Goal: Task Accomplishment & Management: Manage account settings

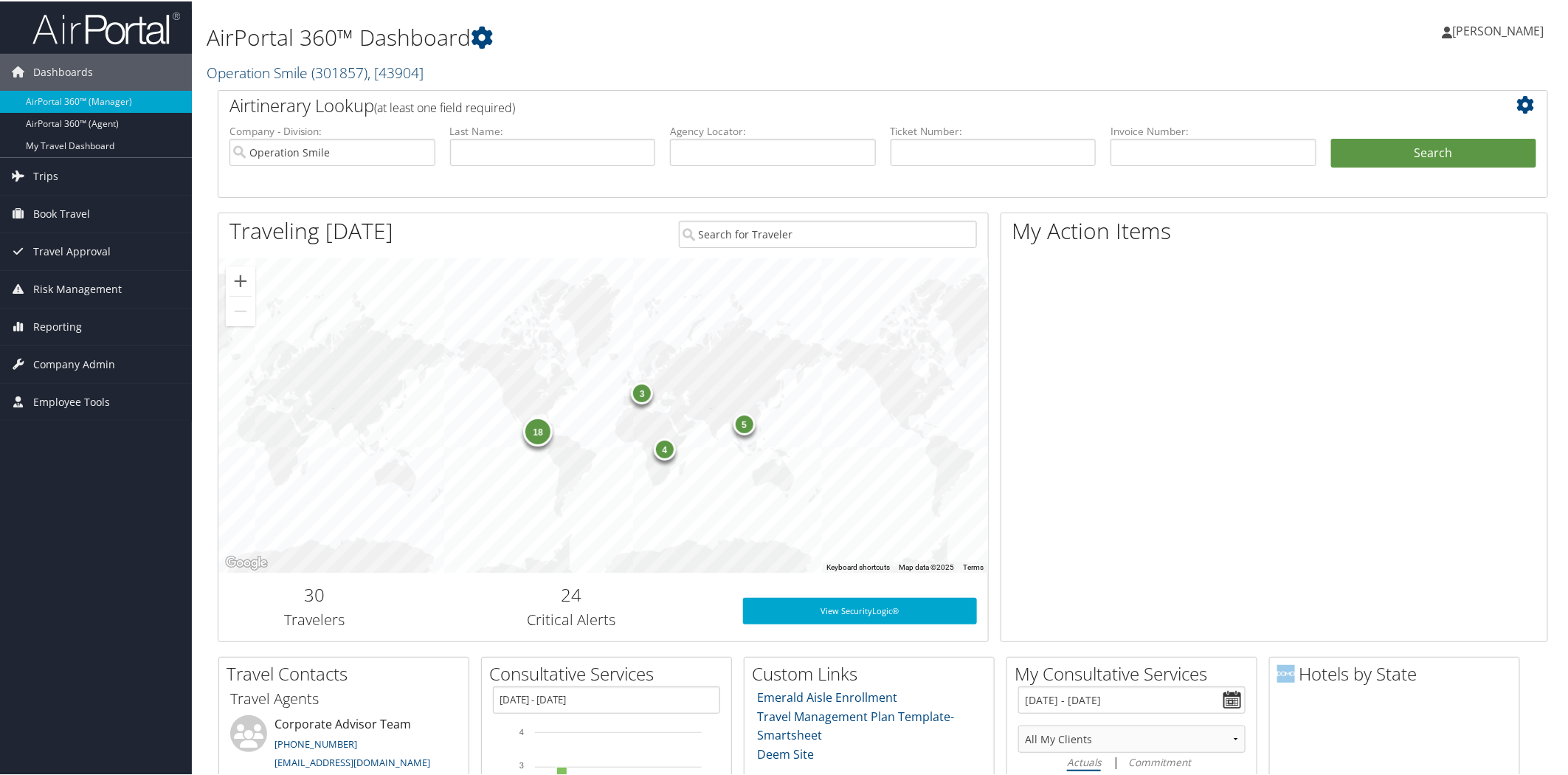
click at [244, 68] on link "Operation Smile ( 301857 ) , [ 43904 ]" at bounding box center [315, 71] width 217 height 20
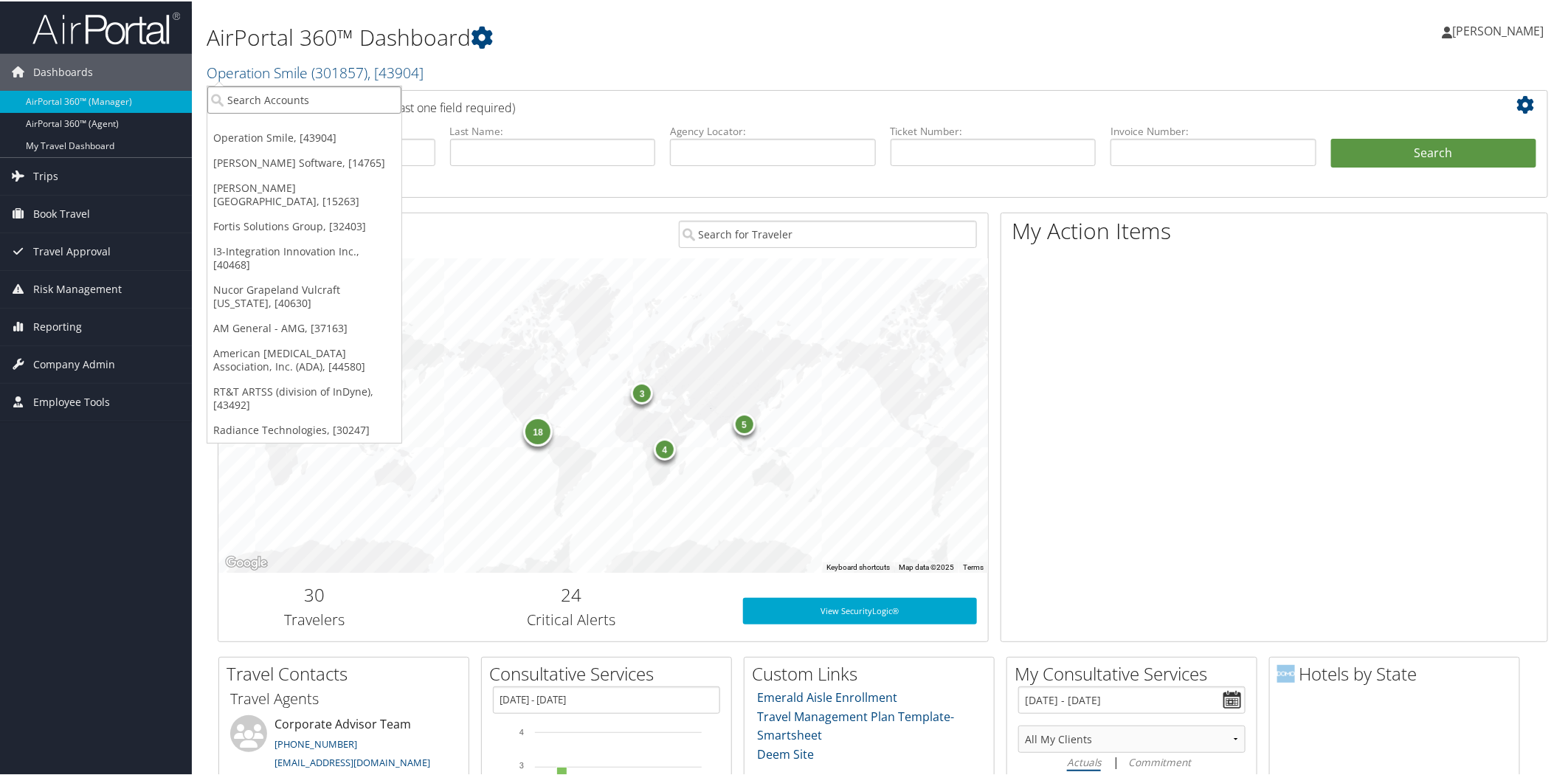
click at [349, 106] on input "search" at bounding box center [304, 98] width 194 height 27
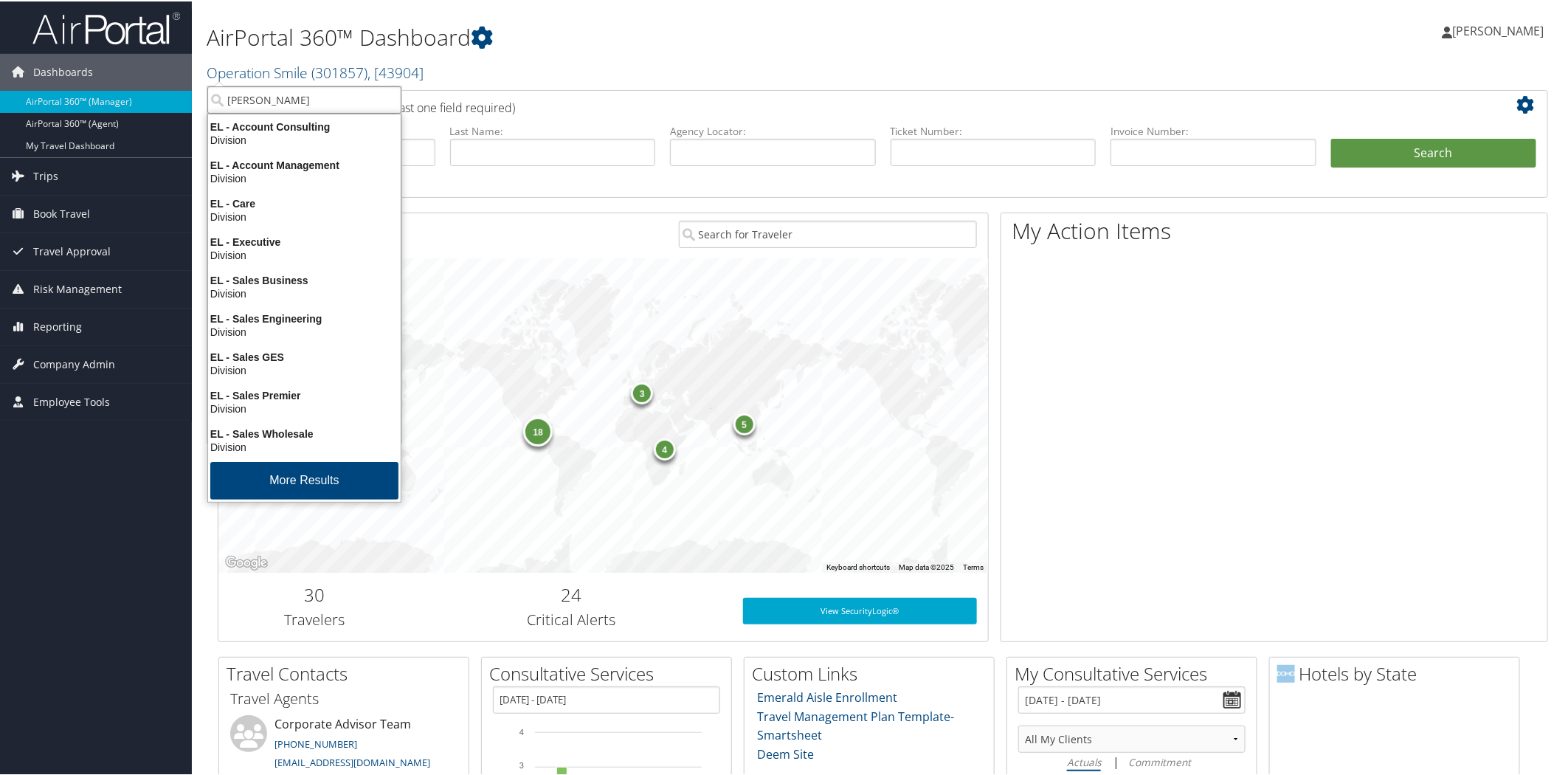
type input "elior"
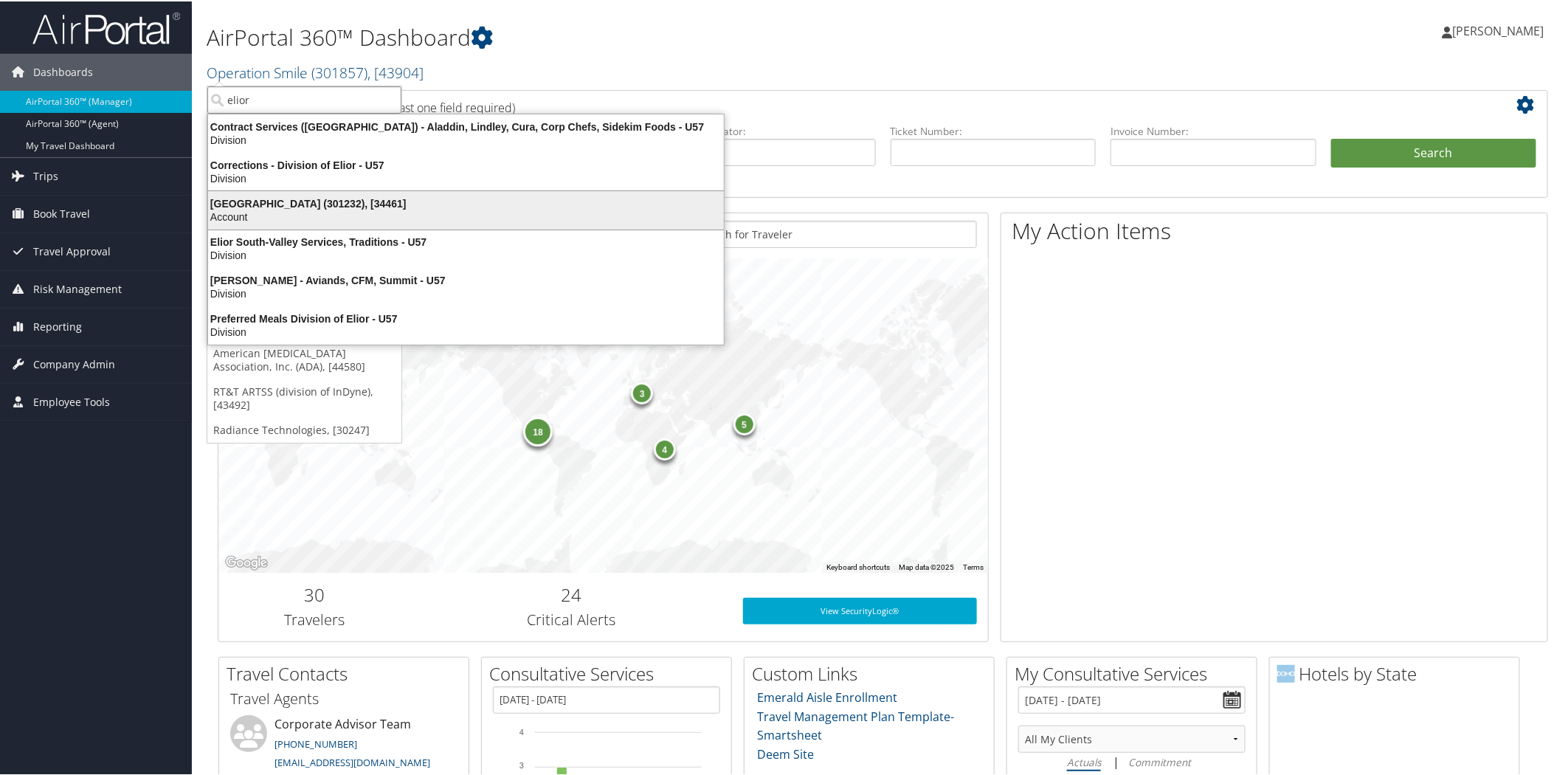
click at [298, 196] on div "Elior North America (301232), [34461]" at bounding box center [465, 202] width 534 height 13
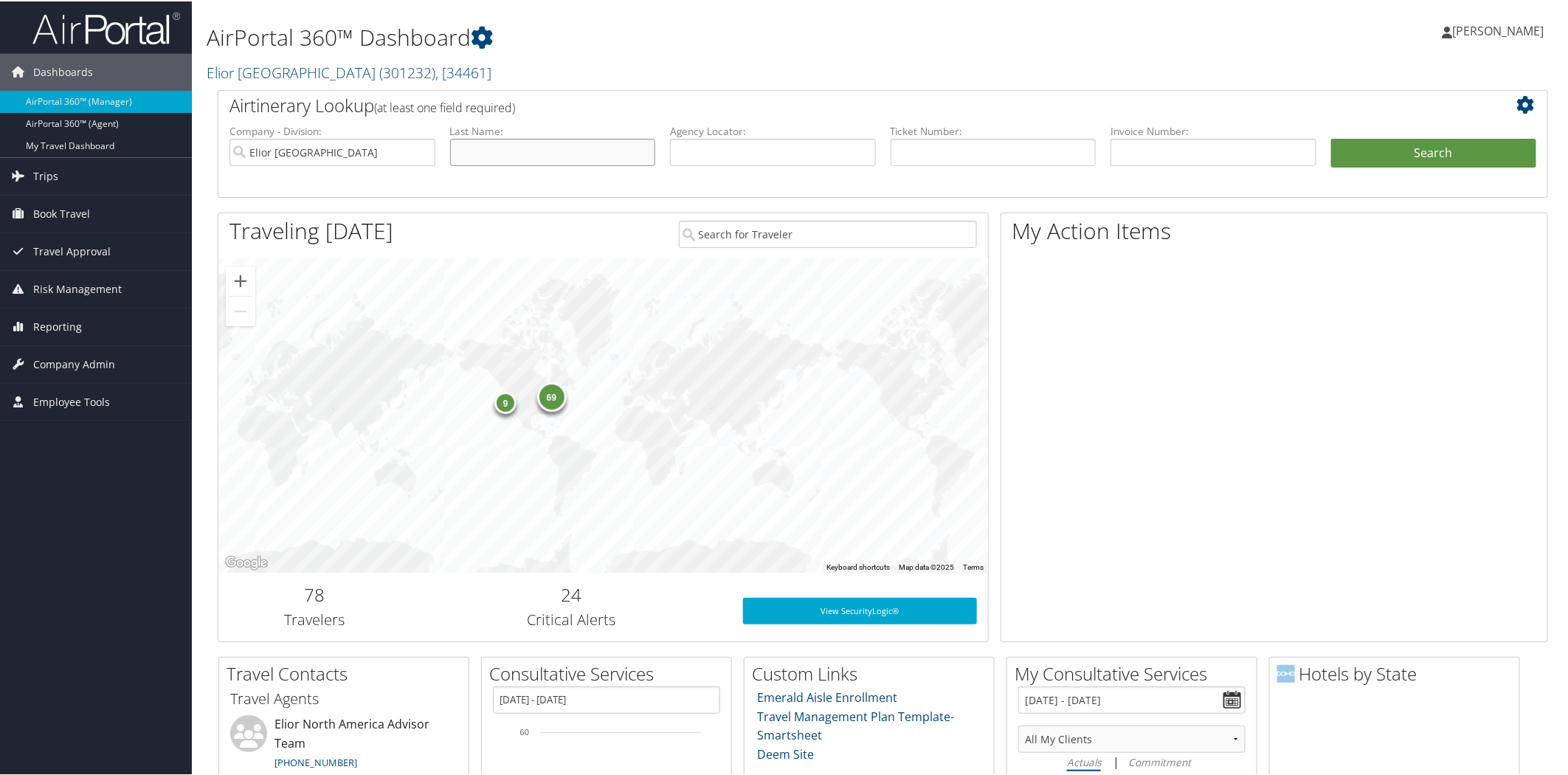
click at [592, 146] on input "text" at bounding box center [553, 151] width 206 height 27
type input "carpena"
click at [1489, 142] on button "Search" at bounding box center [1434, 152] width 206 height 30
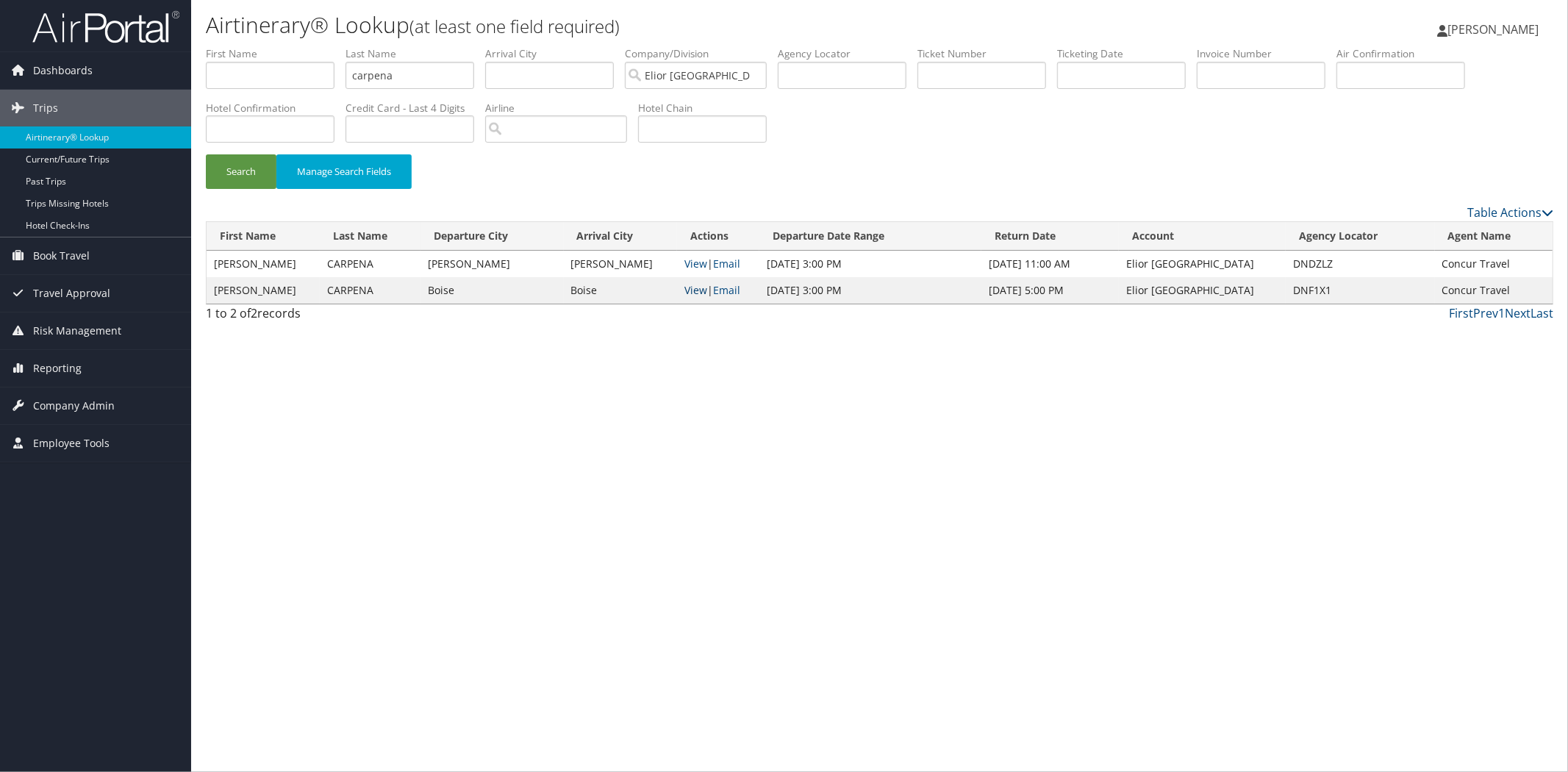
click at [697, 289] on link "View" at bounding box center [696, 289] width 23 height 14
click at [695, 259] on link "View" at bounding box center [696, 263] width 23 height 14
click at [554, 739] on div "Airtinerary® Lookup (at least one field required) Valerie Buckler Valerie Buckl…" at bounding box center [879, 386] width 1377 height 772
click at [111, 396] on span "Company Admin" at bounding box center [74, 406] width 82 height 37
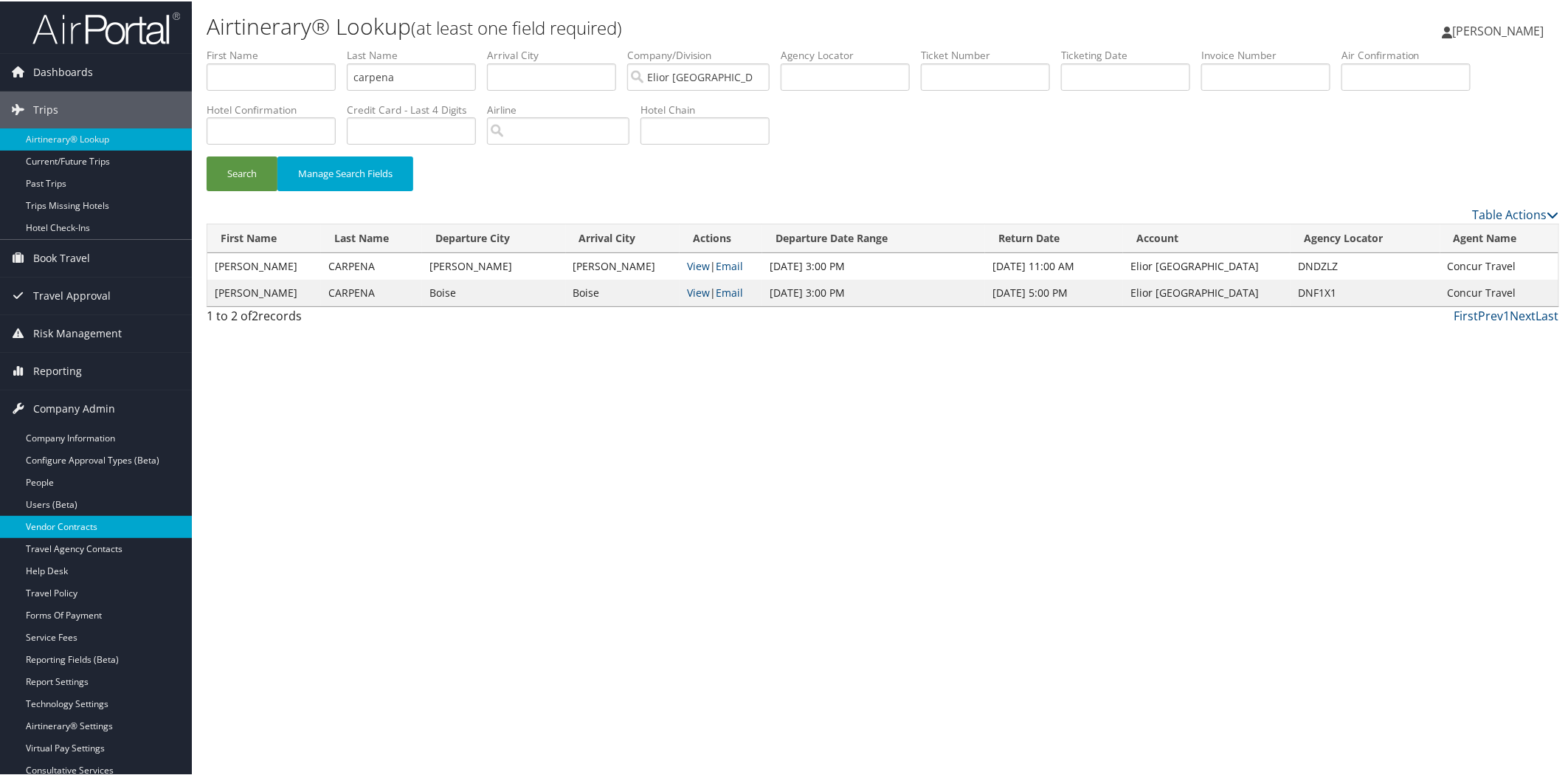
click at [97, 518] on link "Vendor Contracts" at bounding box center [95, 525] width 192 height 22
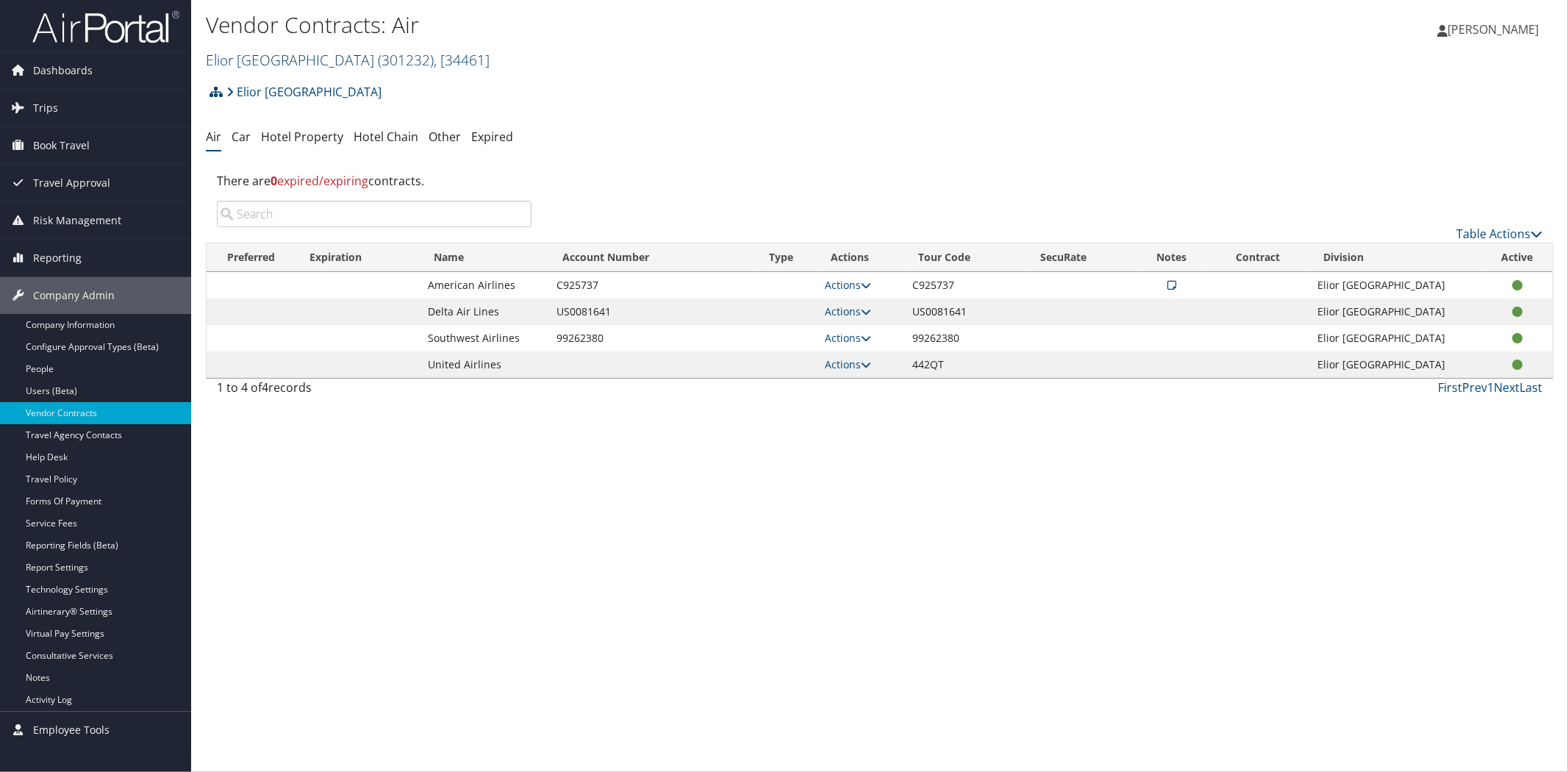
click at [287, 57] on link "Elior North America ( 301232 ) , [ 34461 ]" at bounding box center [347, 60] width 283 height 20
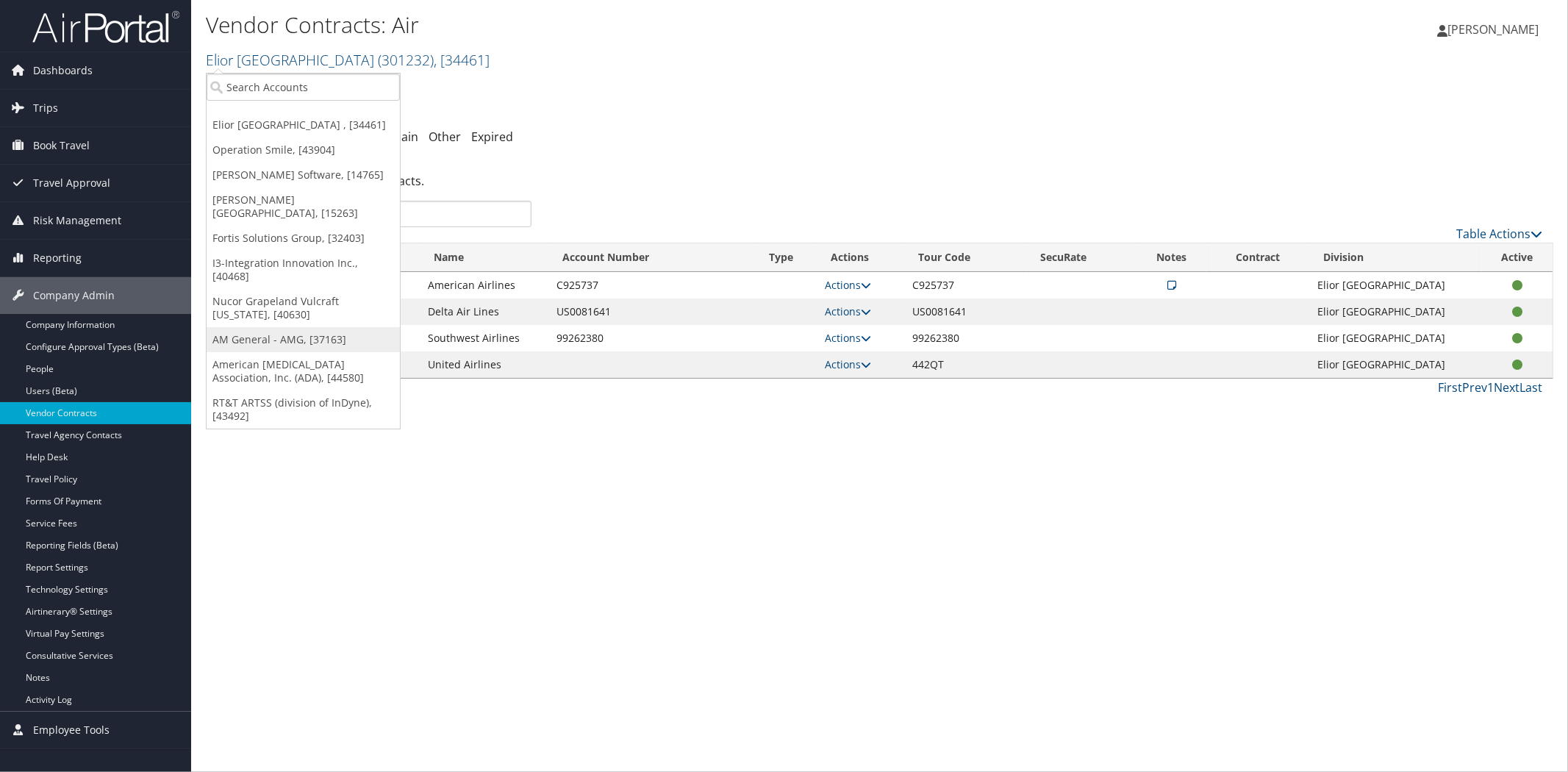
click at [229, 327] on link "AM General - AMG, [37163]" at bounding box center [303, 339] width 193 height 25
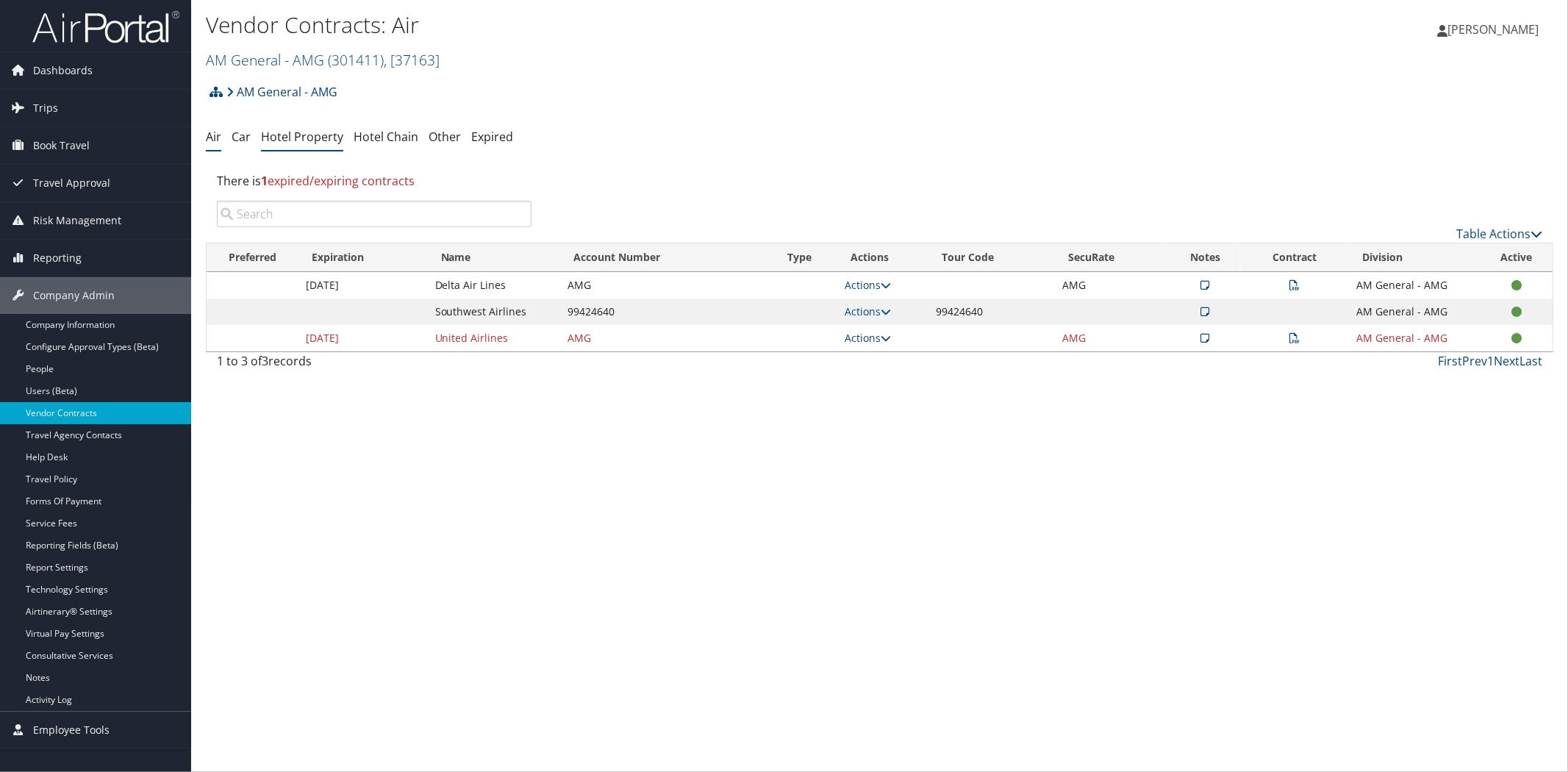
click at [310, 131] on link "Hotel Property" at bounding box center [302, 137] width 82 height 16
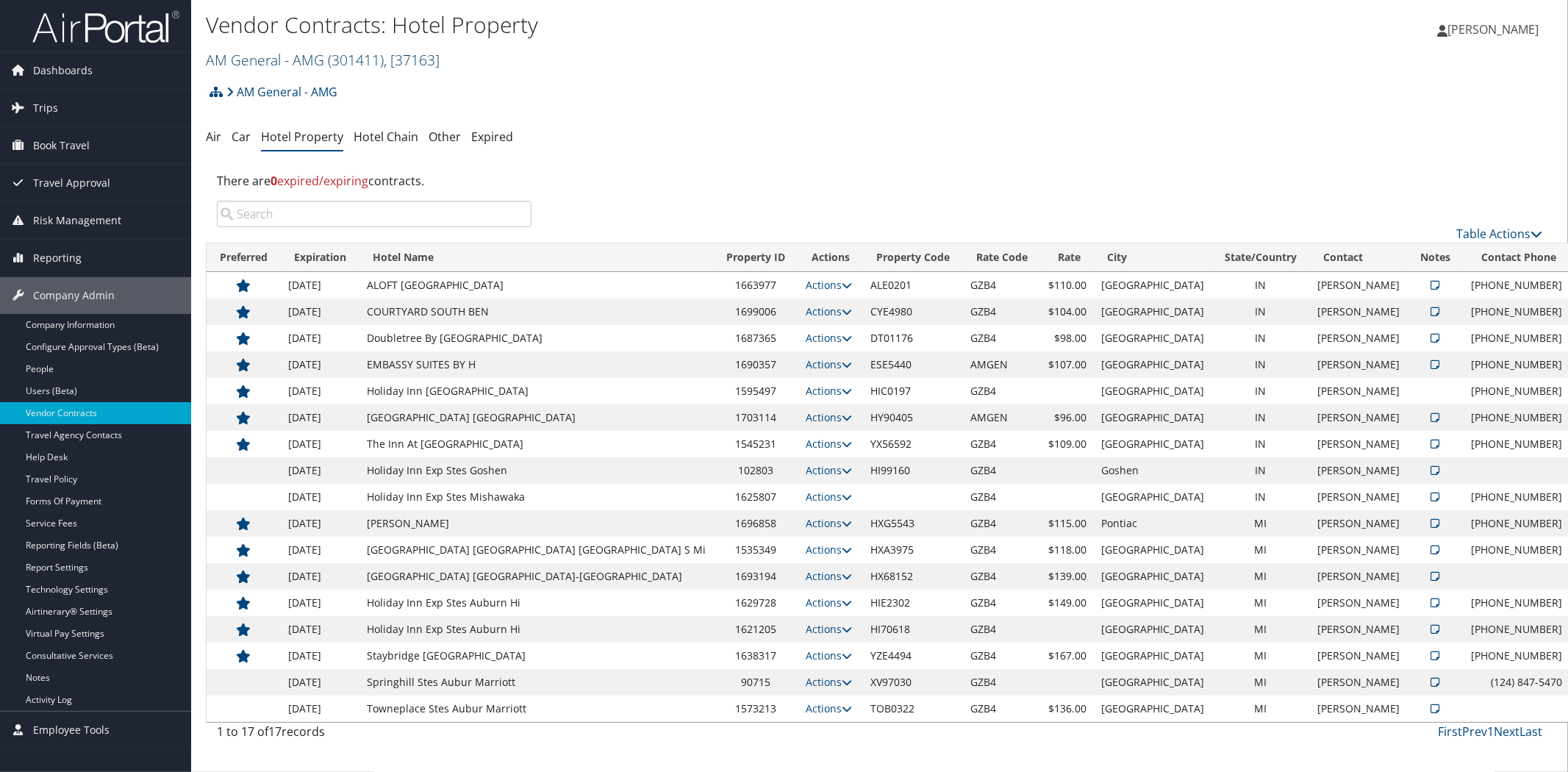
click at [245, 57] on link "AM General - AMG ( 301411 ) , [ 37163 ]" at bounding box center [322, 60] width 233 height 20
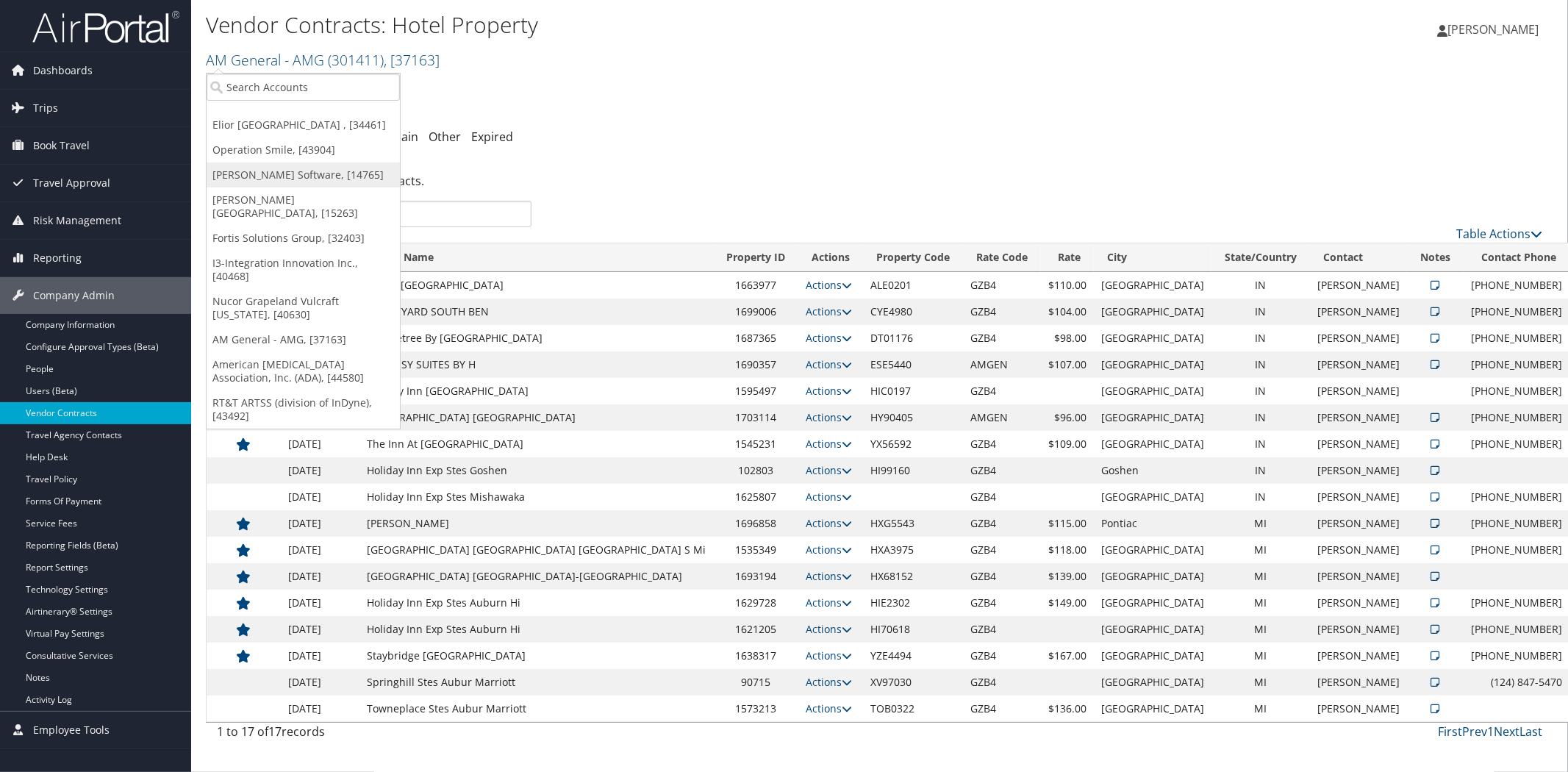
click at [272, 175] on link "[PERSON_NAME] Software, [14765]" at bounding box center [303, 175] width 193 height 25
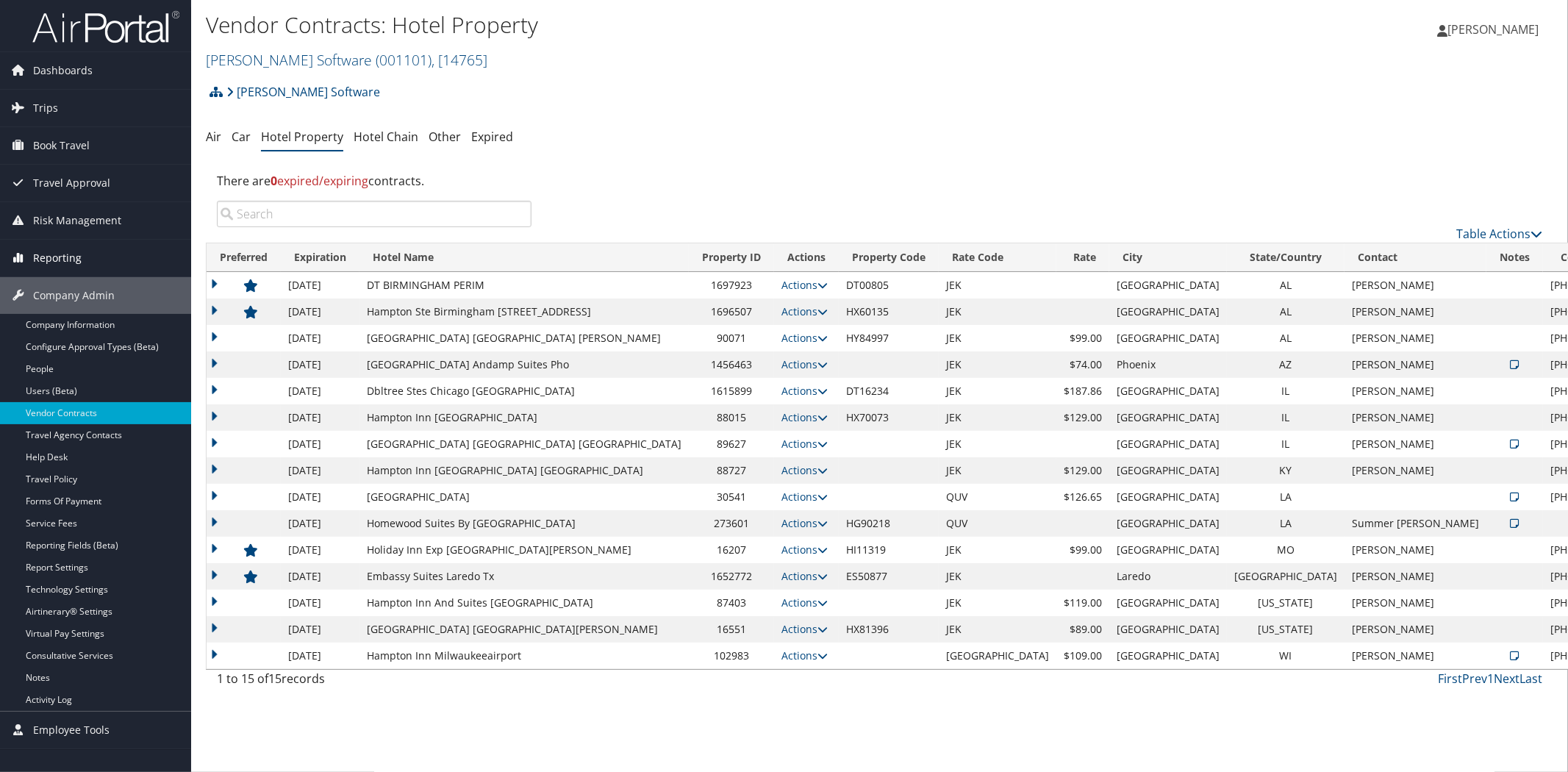
click at [60, 260] on span "Reporting" at bounding box center [57, 258] width 48 height 37
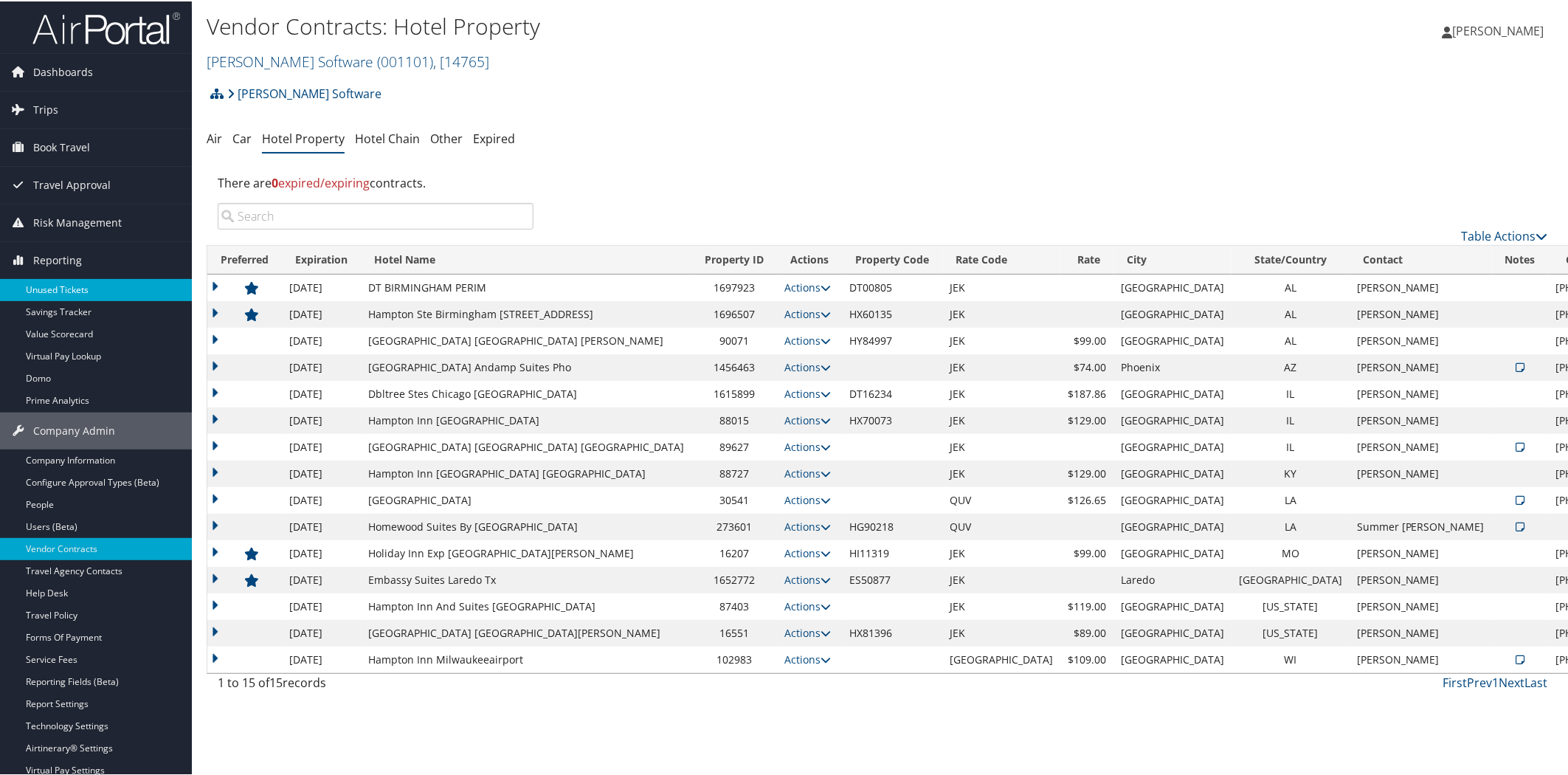
click at [76, 283] on link "Unused Tickets" at bounding box center [95, 288] width 192 height 22
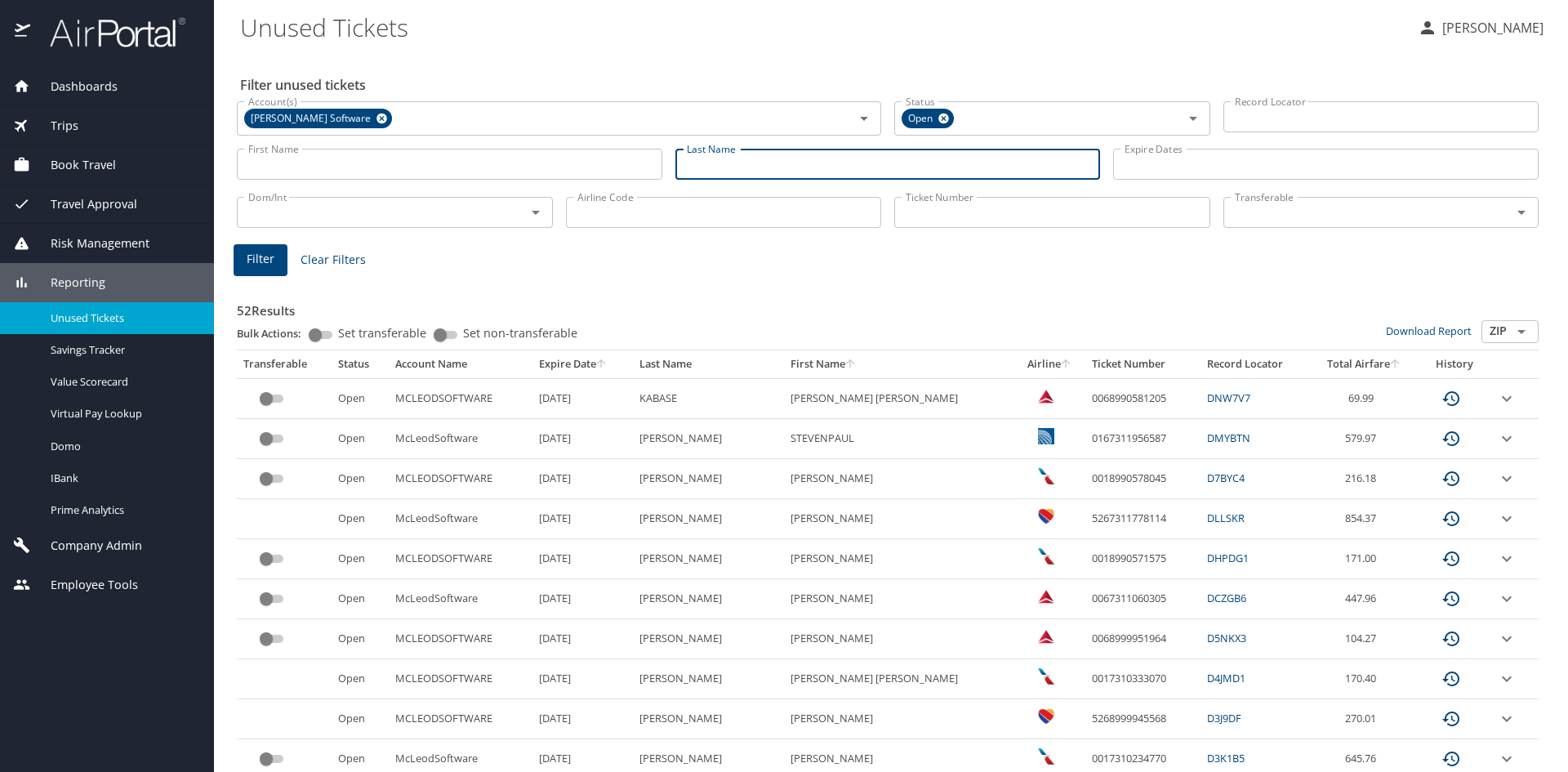
click at [743, 167] on input "Last Name" at bounding box center [887, 164] width 425 height 31
click at [879, 168] on input "hagood" at bounding box center [887, 164] width 425 height 31
type input "hagood"
click at [260, 266] on span "Filter" at bounding box center [260, 259] width 28 height 20
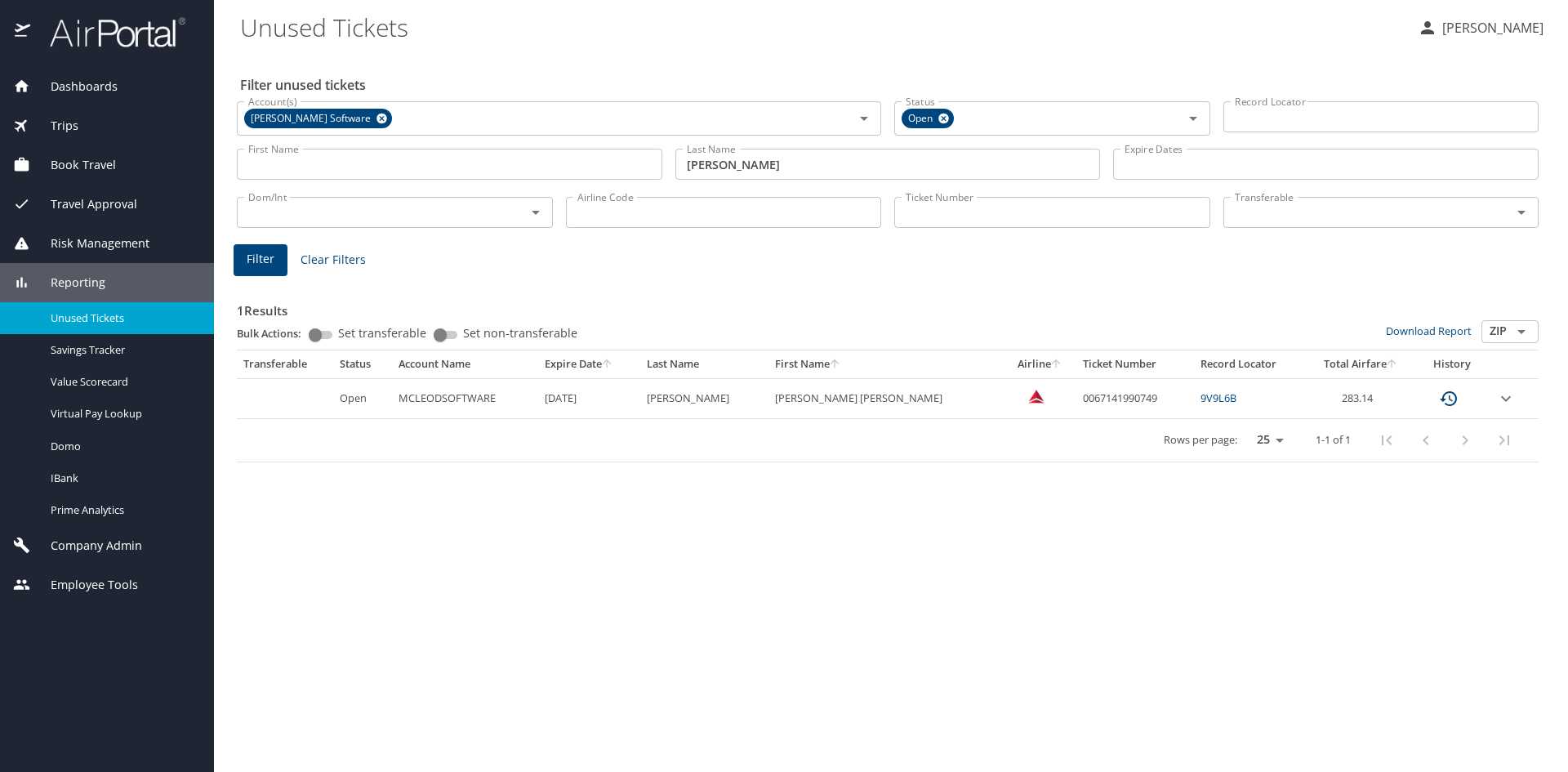
click at [1496, 392] on icon "expand row" at bounding box center [1506, 399] width 20 height 20
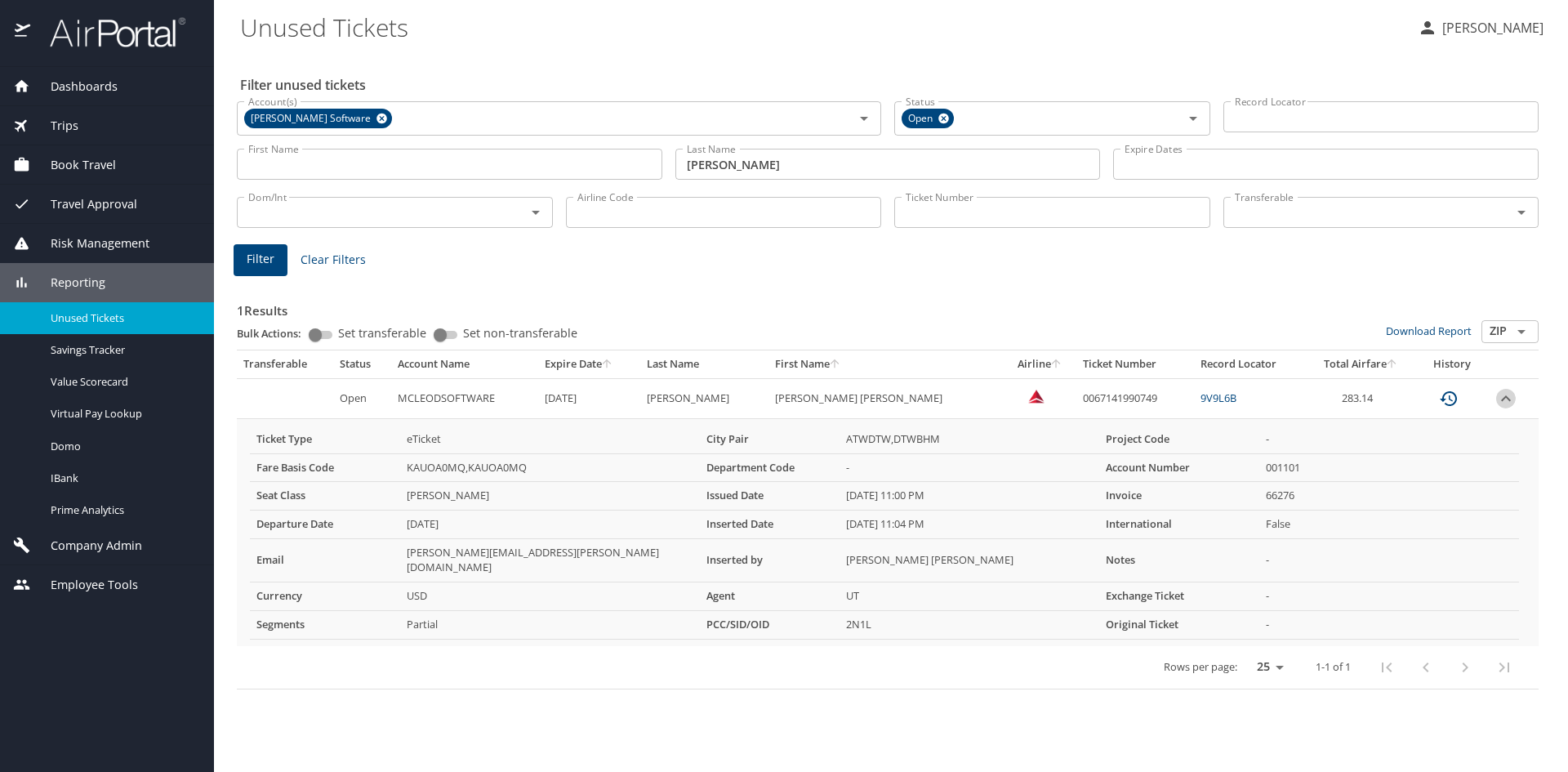
click at [1501, 397] on icon "expand row" at bounding box center [1505, 398] width 10 height 5
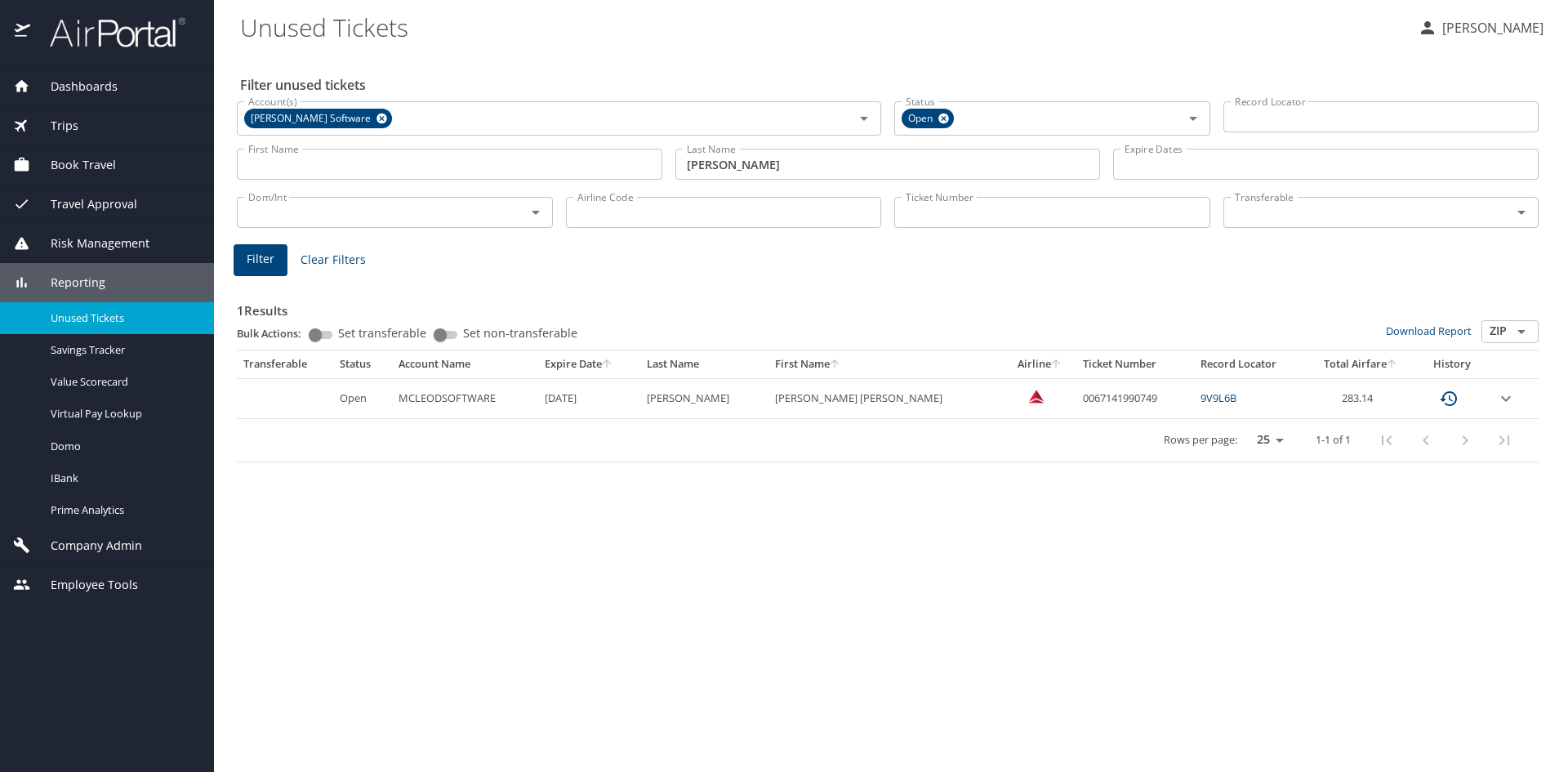
click at [86, 533] on div "Company Admin" at bounding box center [106, 545] width 214 height 39
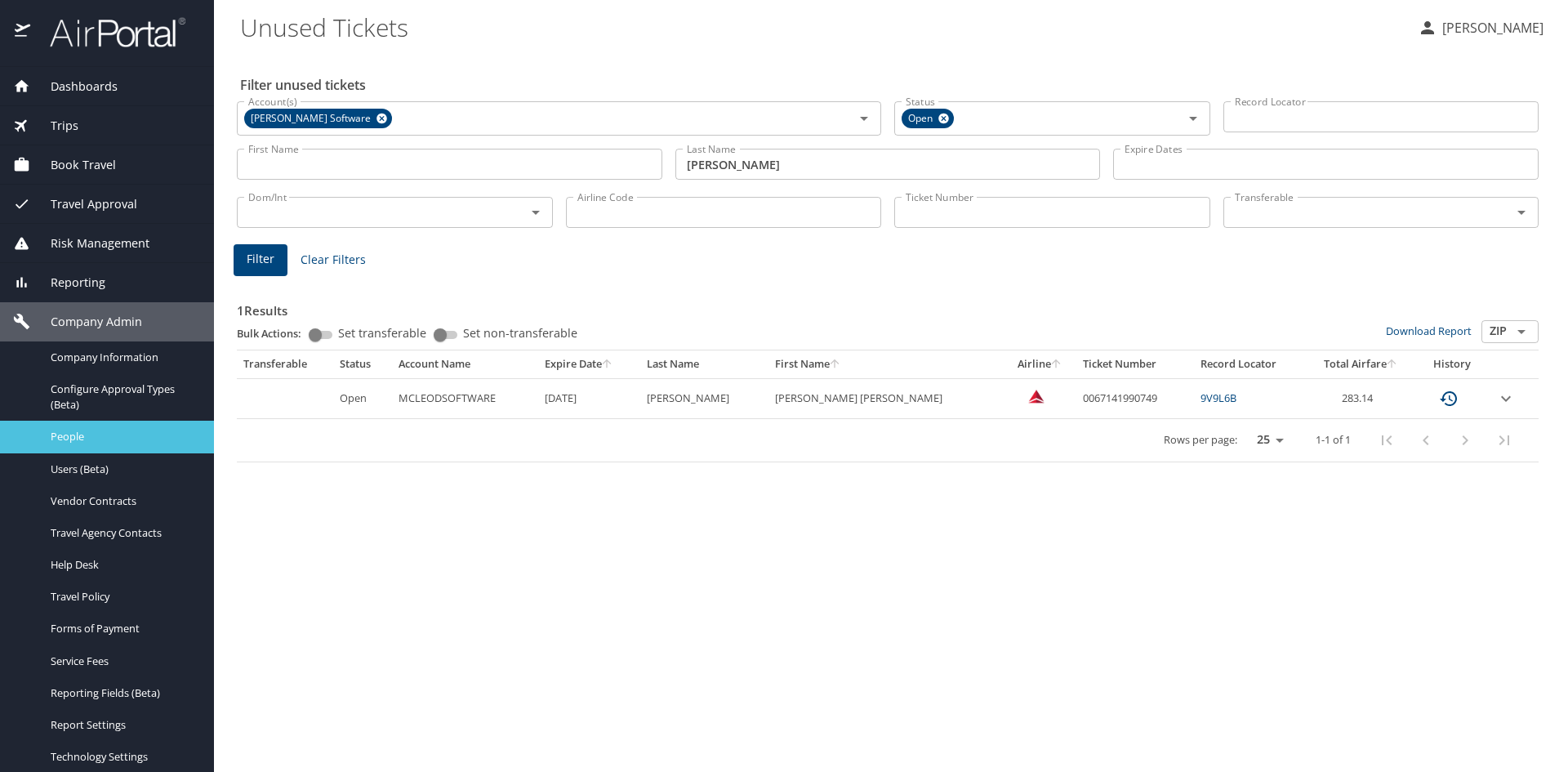
click at [88, 437] on span "People" at bounding box center [123, 436] width 144 height 15
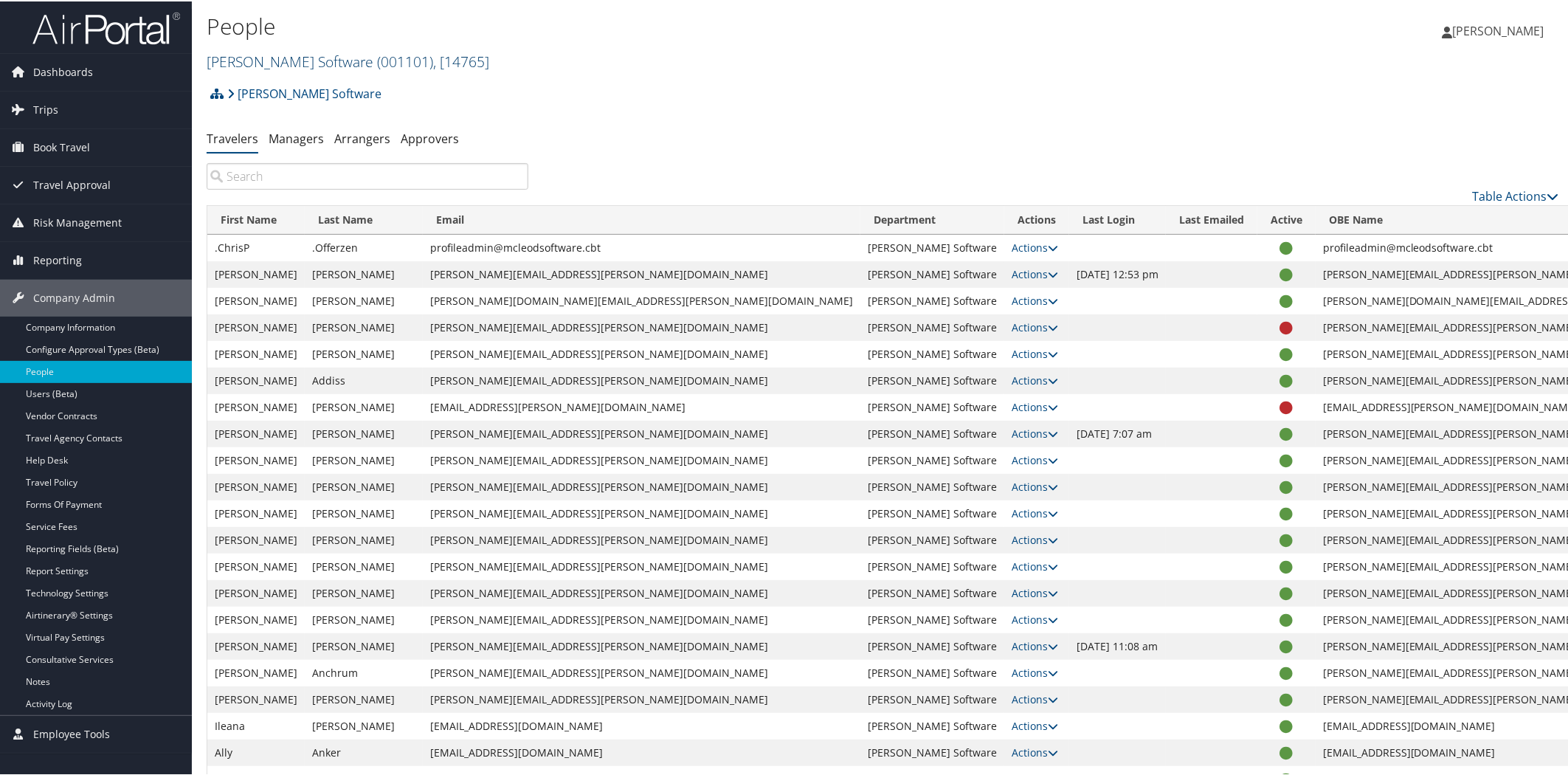
click at [277, 61] on link "McLeod Software ( 001101 ) , [ 14765 ]" at bounding box center [348, 60] width 283 height 20
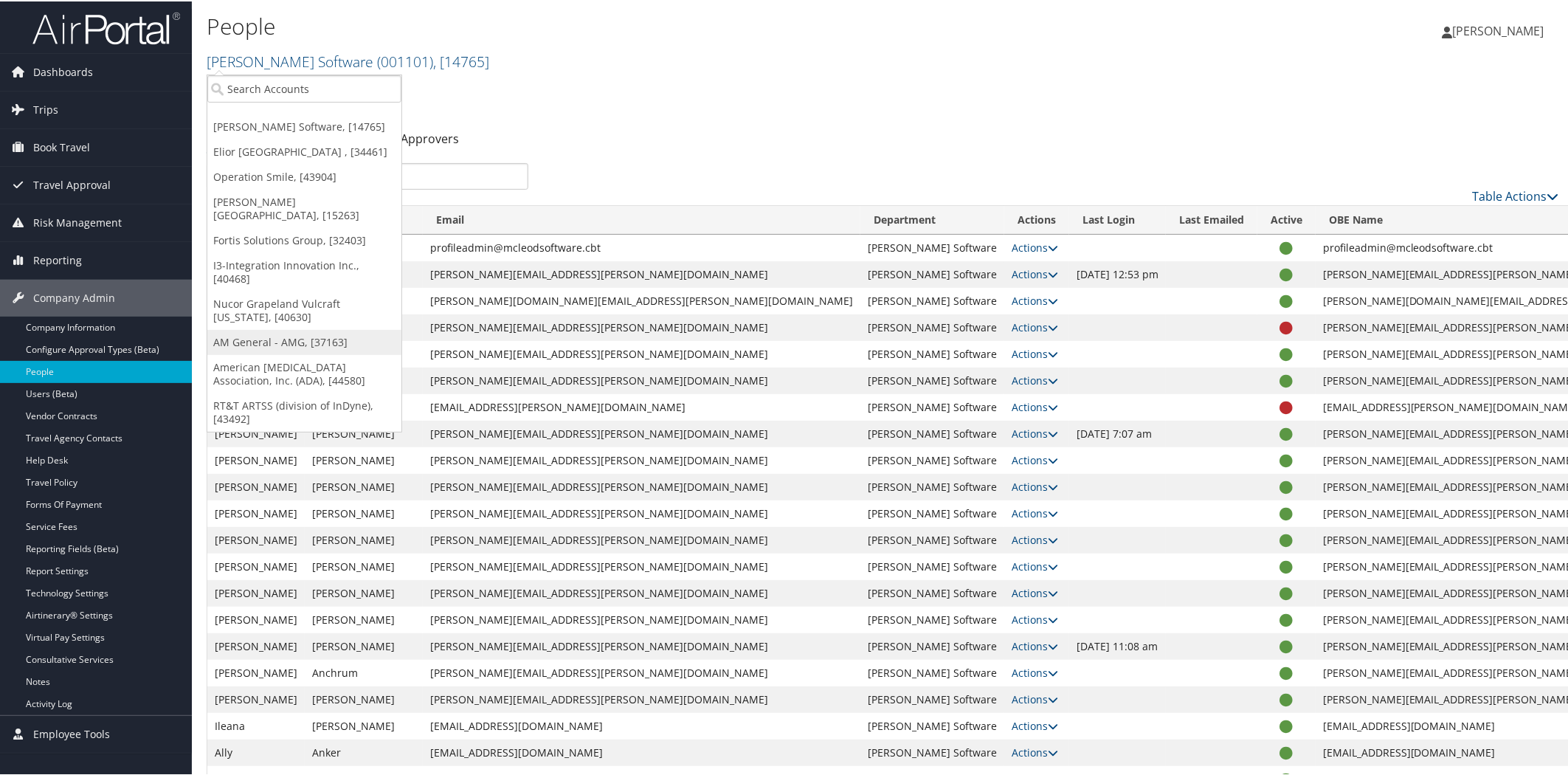
click at [260, 328] on link "AM General - AMG, [37163]" at bounding box center [304, 341] width 194 height 26
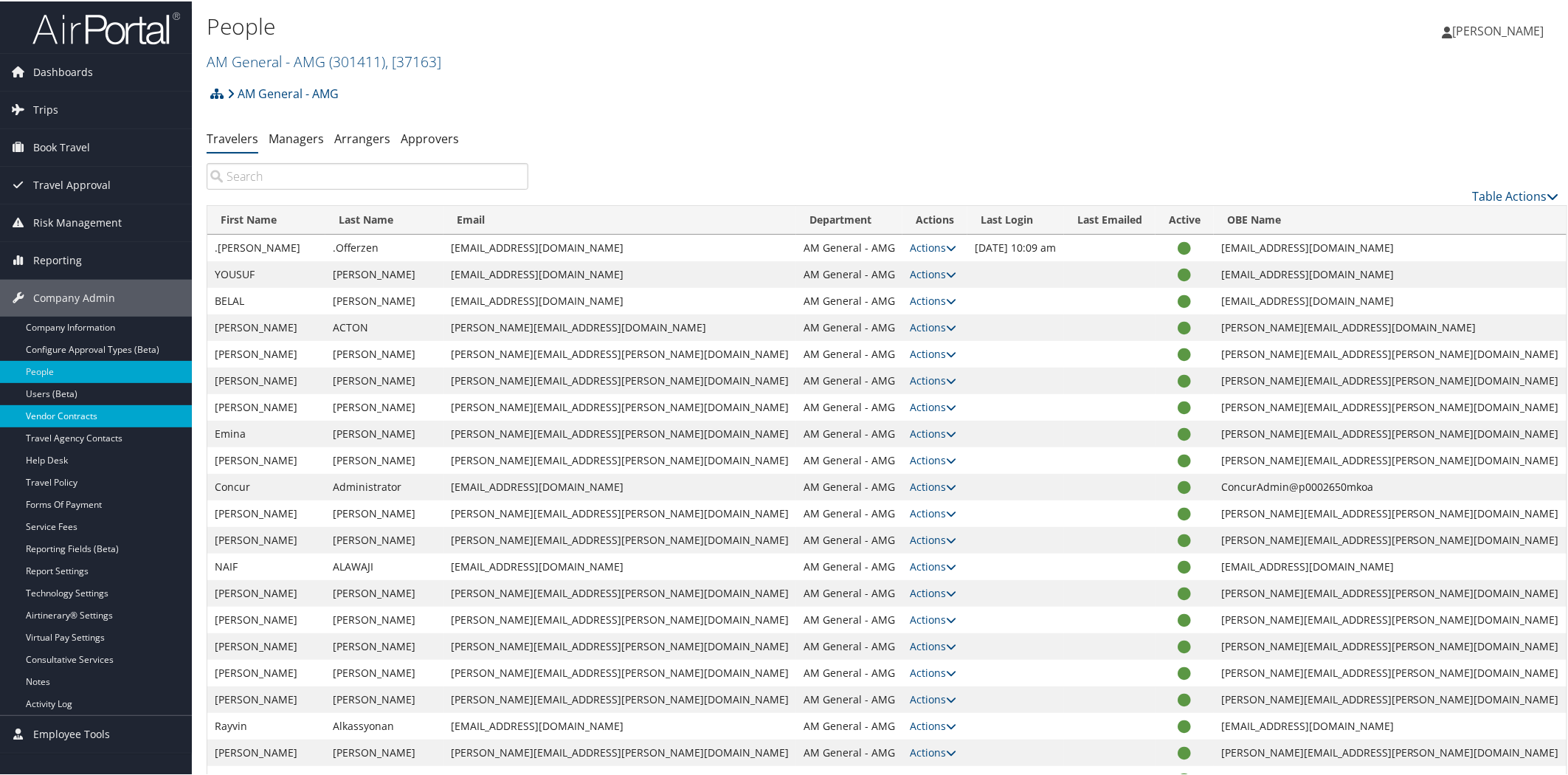
click at [89, 411] on link "Vendor Contracts" at bounding box center [95, 415] width 192 height 22
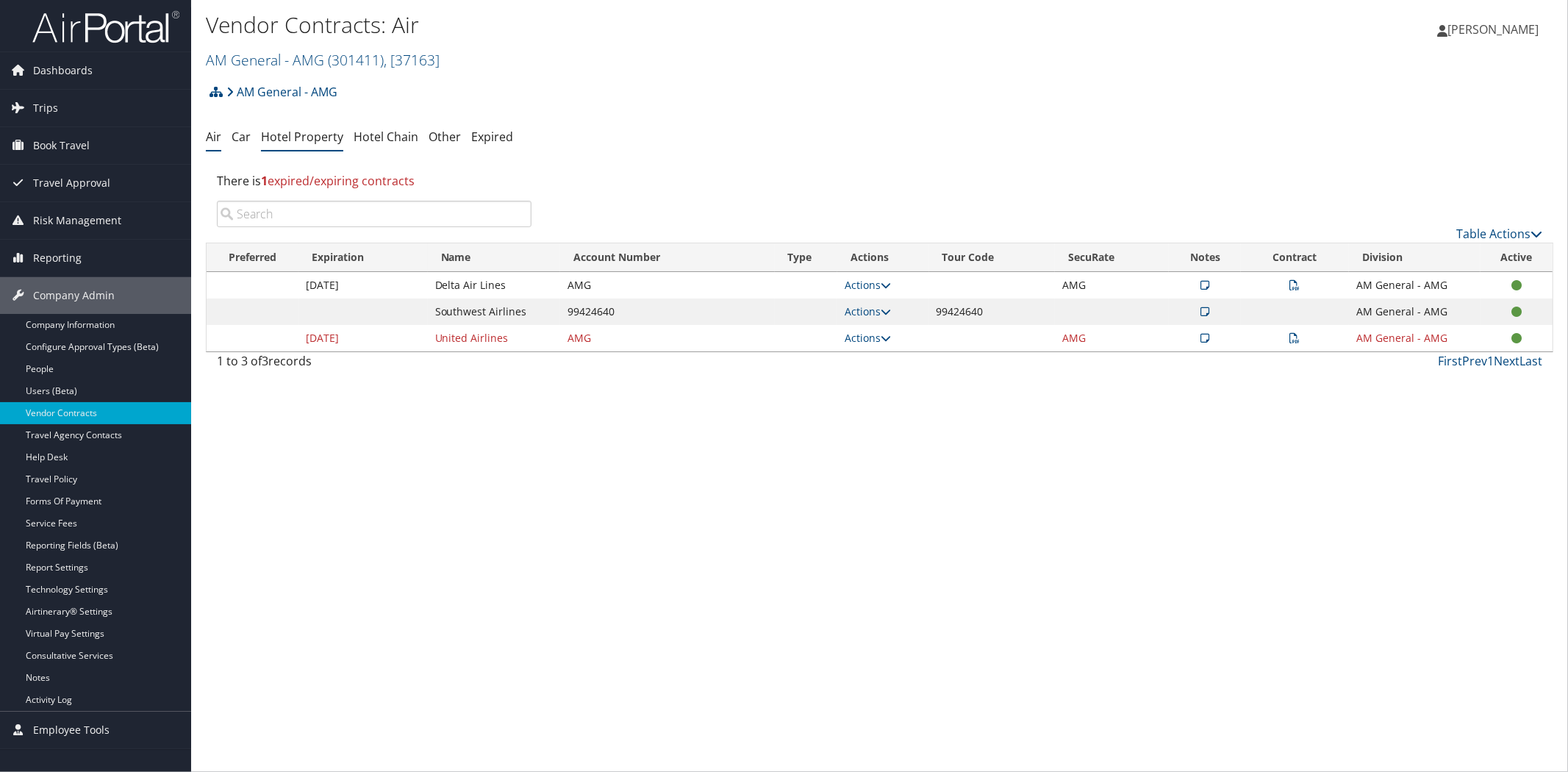
click at [303, 138] on link "Hotel Property" at bounding box center [302, 137] width 82 height 16
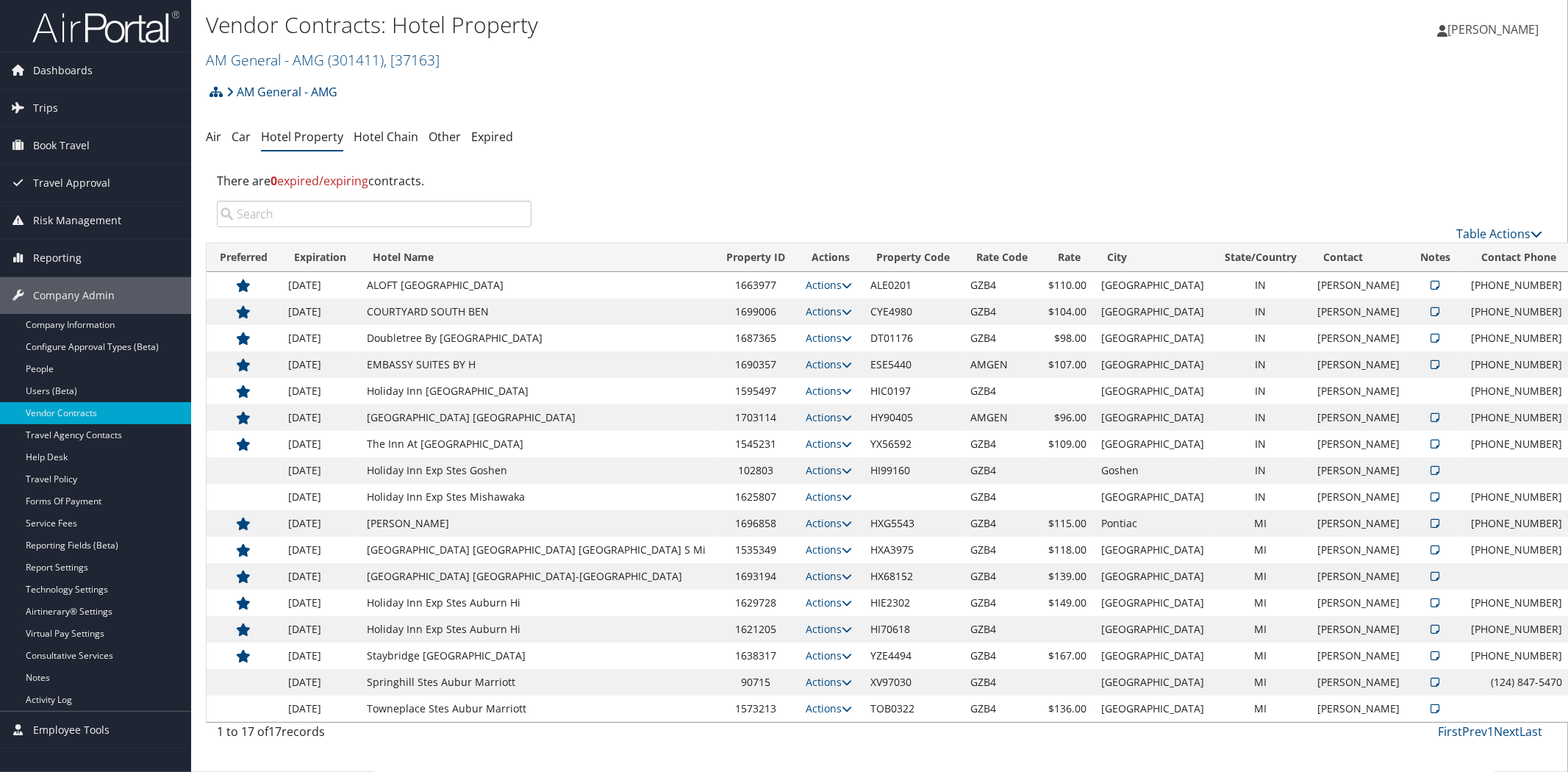
drag, startPoint x: 1031, startPoint y: 79, endPoint x: 1032, endPoint y: 89, distance: 10.0
click at [1032, 89] on div "AM General - AMG Account Structure AM General - AMG (301411) ACTIVE Create Chil…" at bounding box center [879, 97] width 1348 height 39
click at [224, 15] on h1 "Vendor Contracts: Hotel Property" at bounding box center [655, 25] width 898 height 31
click at [160, 20] on img at bounding box center [105, 27] width 147 height 34
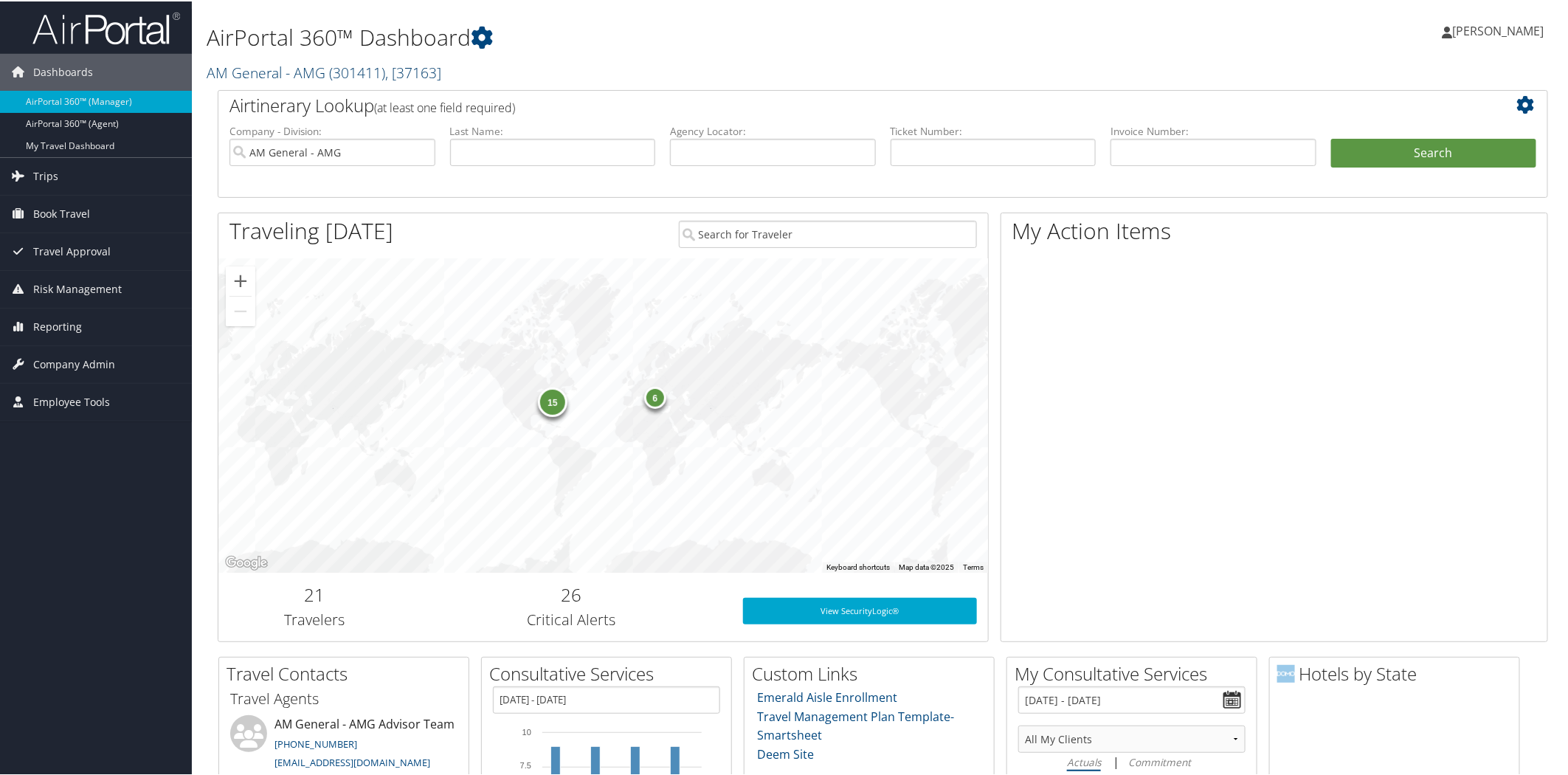
click at [312, 68] on link "AM General - AMG ( 301411 ) , [ 37163 ]" at bounding box center [323, 71] width 234 height 20
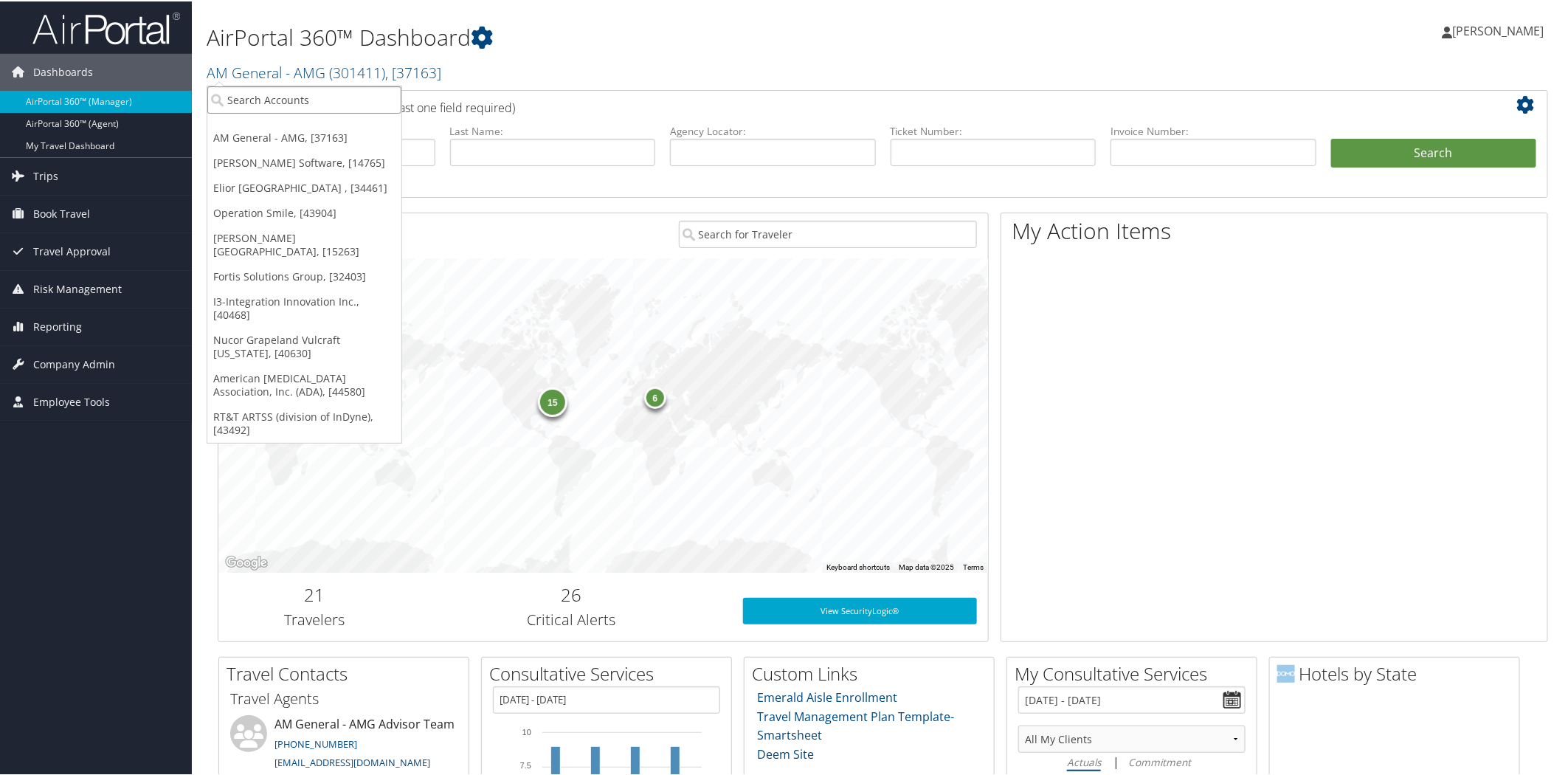
click at [320, 89] on input "search" at bounding box center [304, 98] width 194 height 27
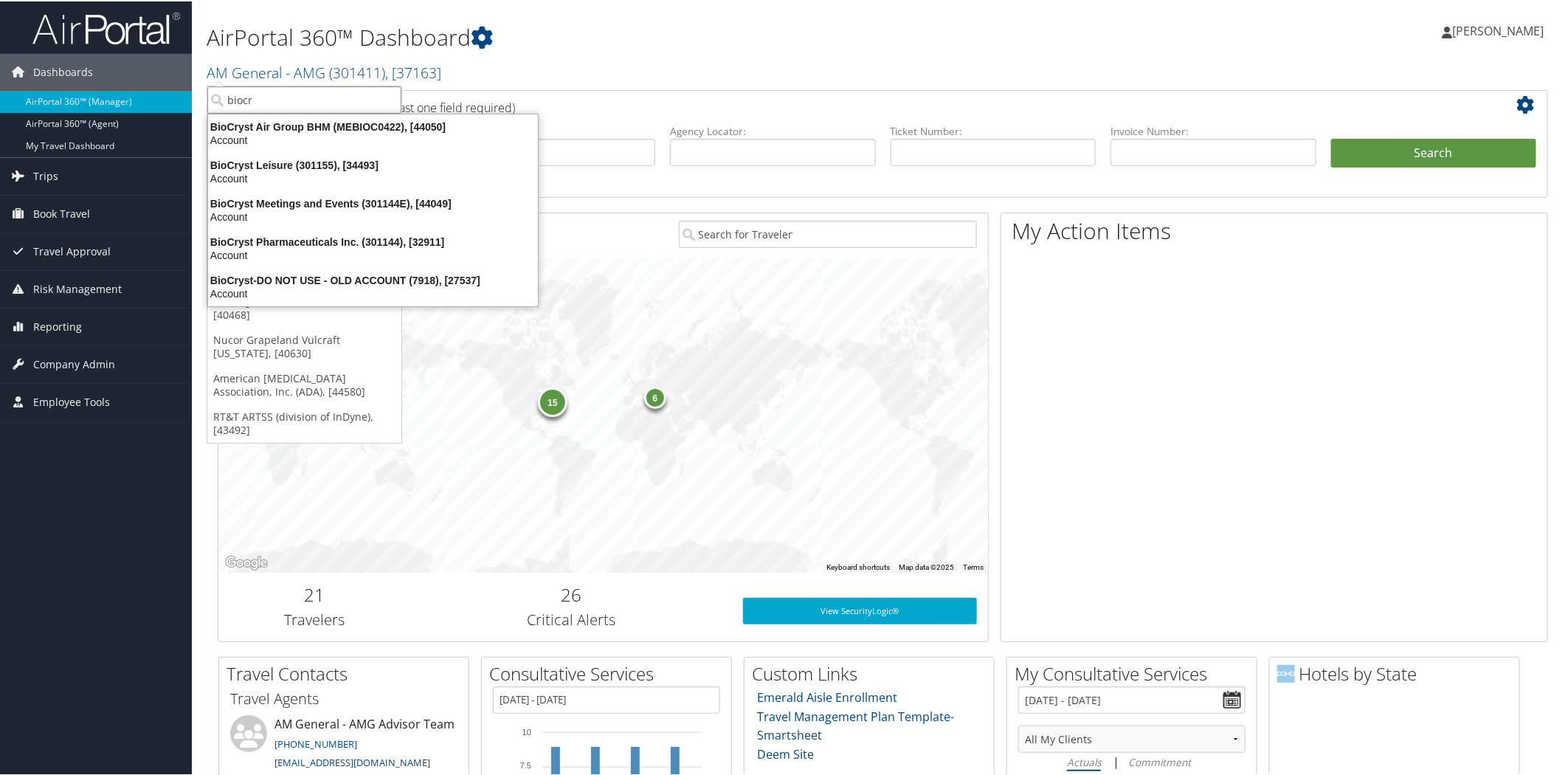
type input "biocry"
click at [332, 237] on div "BioCryst Pharmaceuticals Inc. (301144), [32911]" at bounding box center [372, 240] width 348 height 13
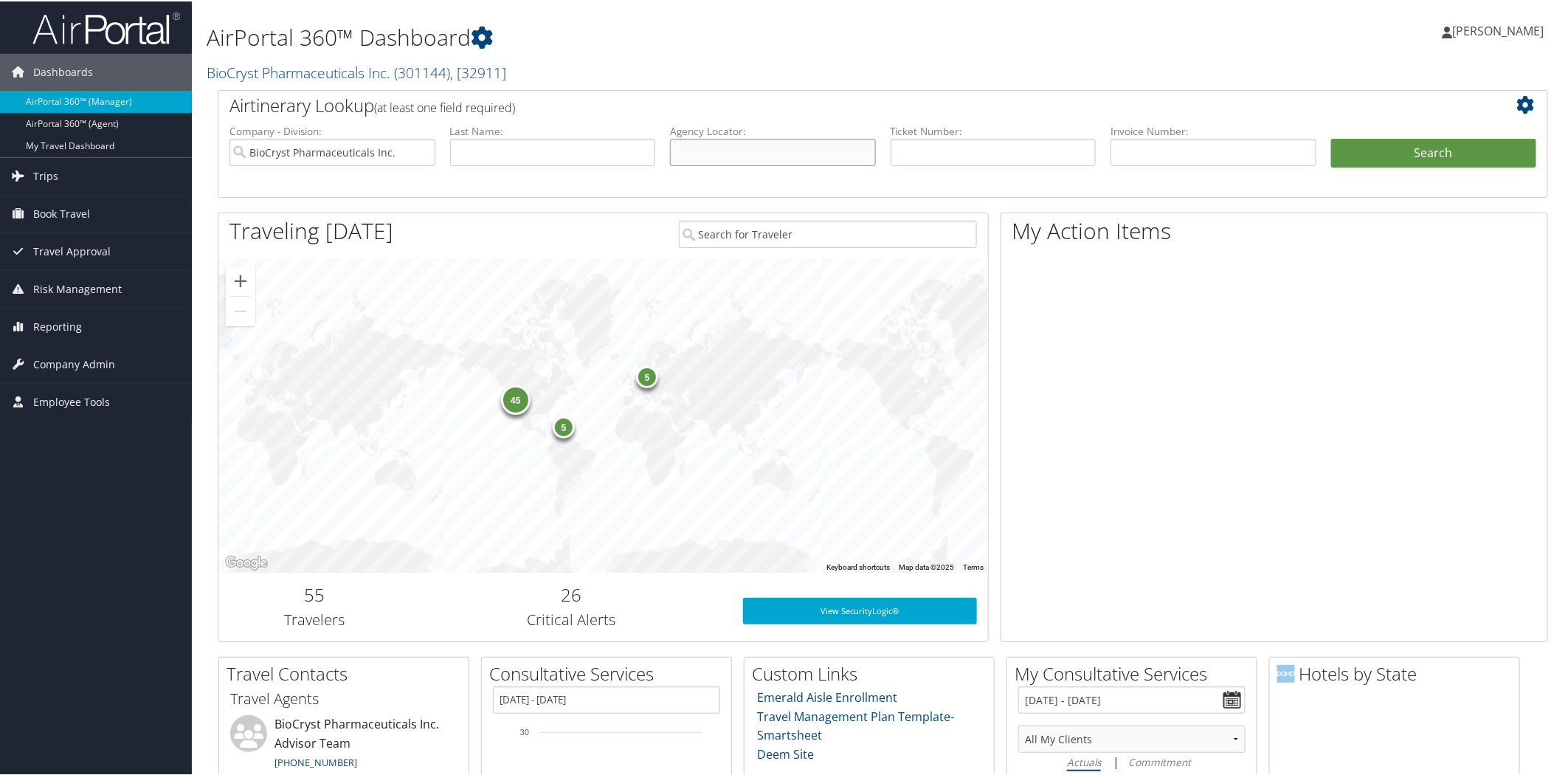
click at [793, 152] on input "text" at bounding box center [773, 151] width 206 height 27
paste input "DLXJ6X"
type input "DLXJ6X"
click at [1440, 139] on button "Search" at bounding box center [1434, 152] width 206 height 30
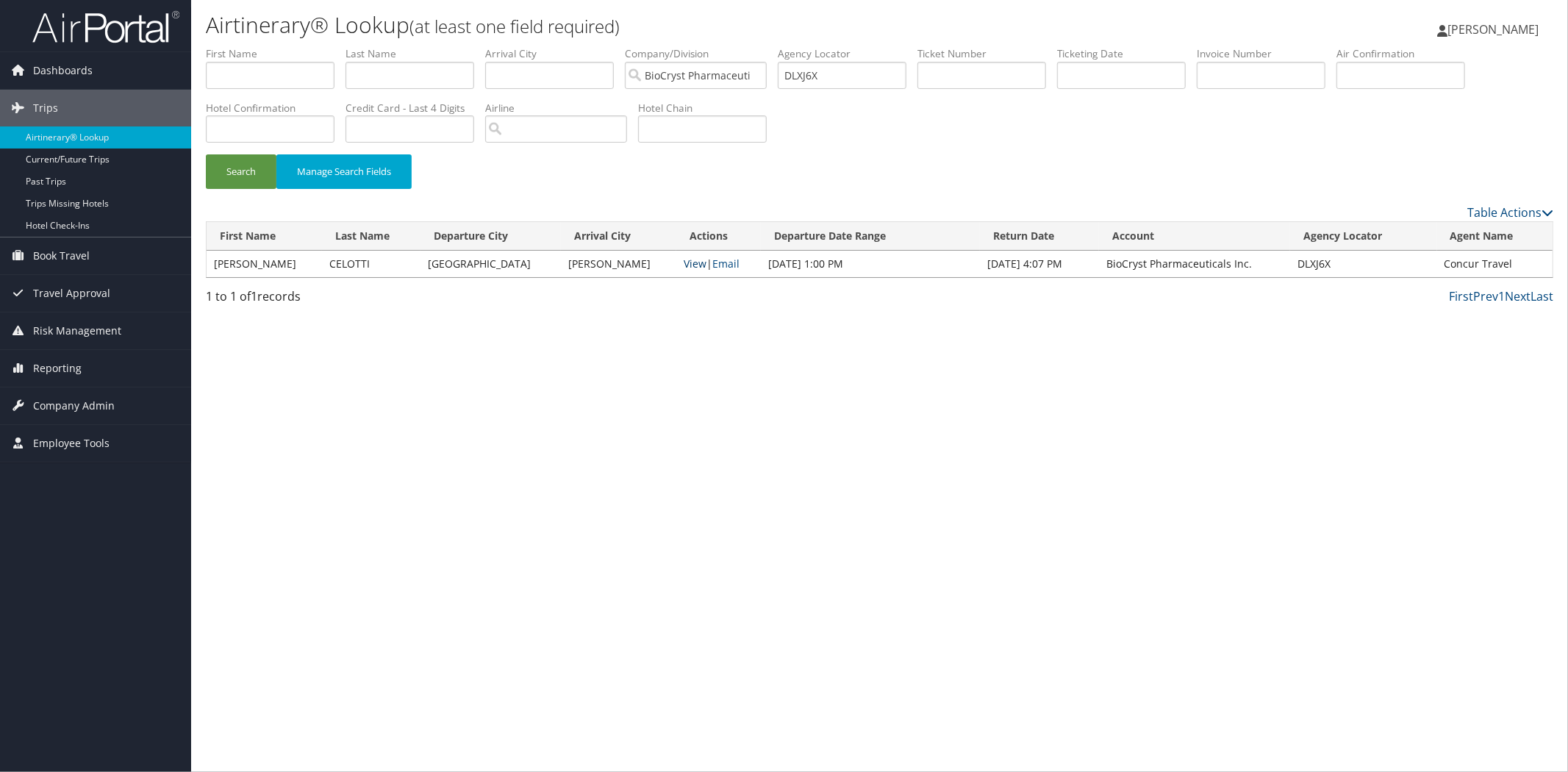
click at [683, 257] on link "View" at bounding box center [695, 263] width 23 height 14
click at [868, 61] on li "Agency Locator DLXJ6X" at bounding box center [847, 73] width 139 height 53
click at [872, 70] on input "DLXJ6X" at bounding box center [841, 75] width 129 height 27
type input "D"
paste input "DLKNRT"
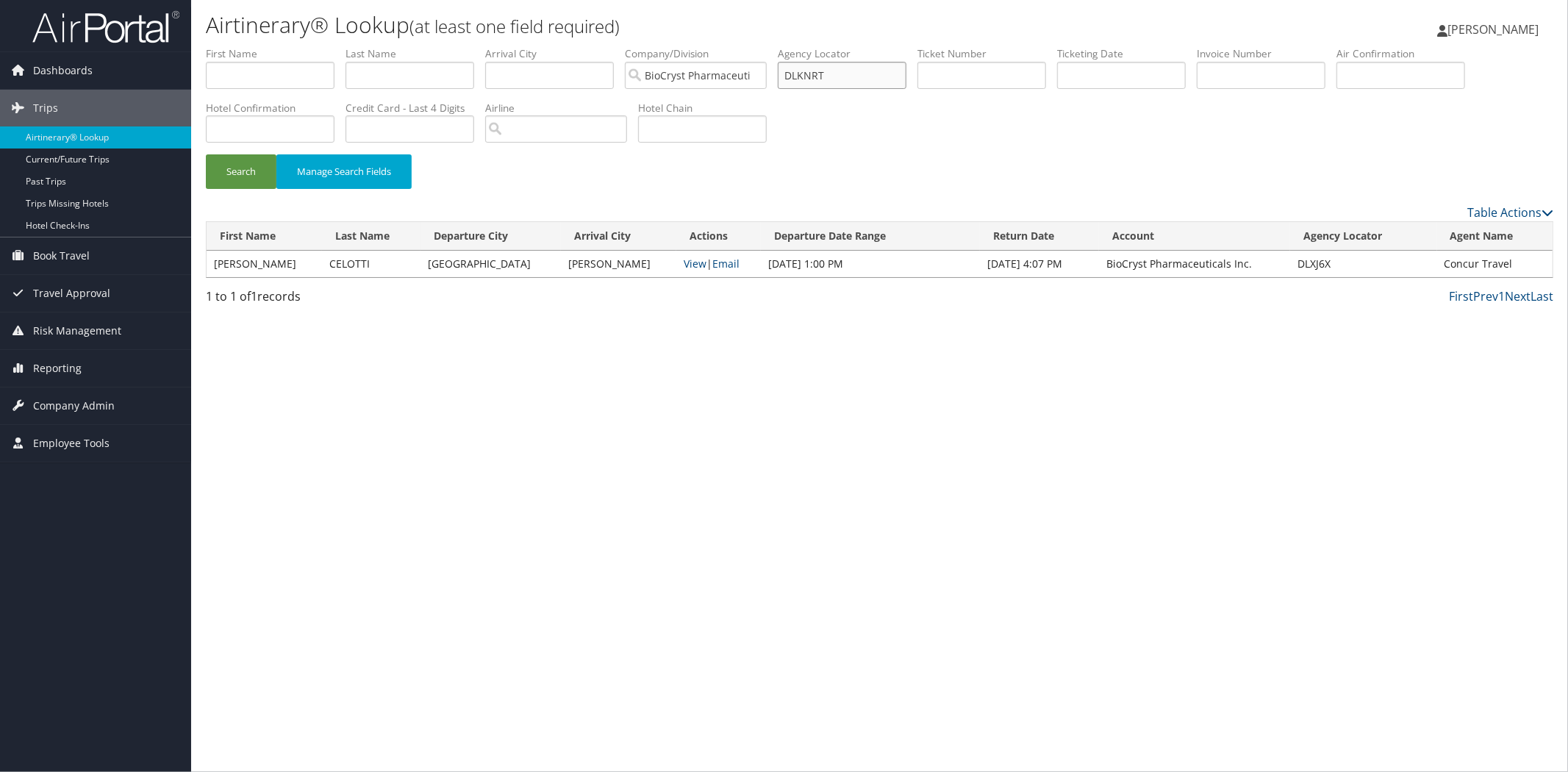
type input "DLKNRT"
click at [252, 151] on li "Hotel Confirmation" at bounding box center [275, 127] width 139 height 53
click at [252, 173] on button "Search" at bounding box center [241, 171] width 70 height 34
click at [700, 261] on link "View" at bounding box center [711, 263] width 23 height 14
click at [57, 395] on span "Company Admin" at bounding box center [74, 406] width 82 height 37
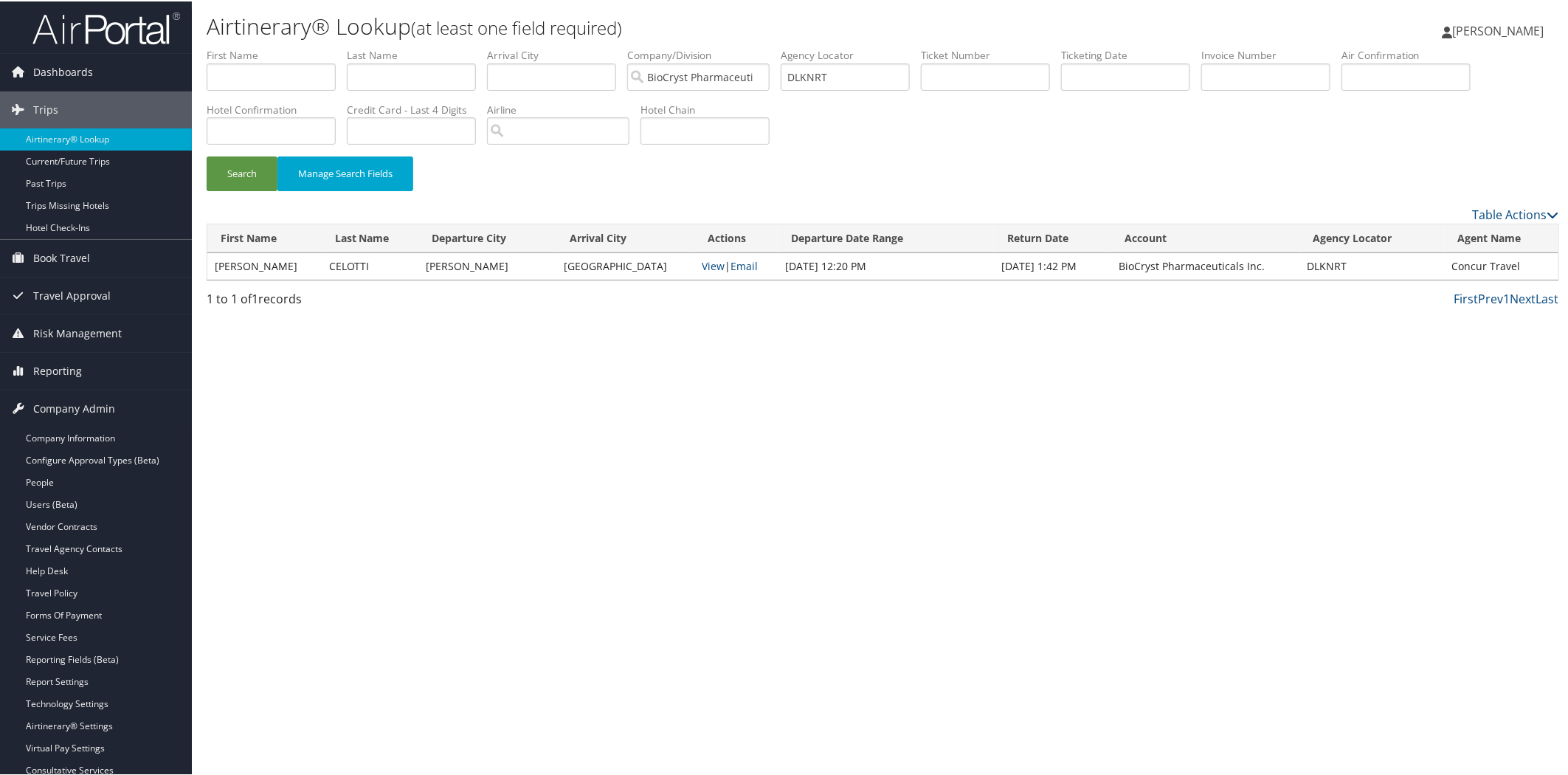
click at [1044, 744] on div "Airtinerary® Lookup (at least one field required) Valerie Buckler Valerie Buckl…" at bounding box center [882, 388] width 1382 height 775
click at [972, 122] on div "Search Manage Search Fields" at bounding box center [883, 126] width 1375 height 158
click at [111, 524] on link "Vendor Contracts" at bounding box center [95, 525] width 192 height 22
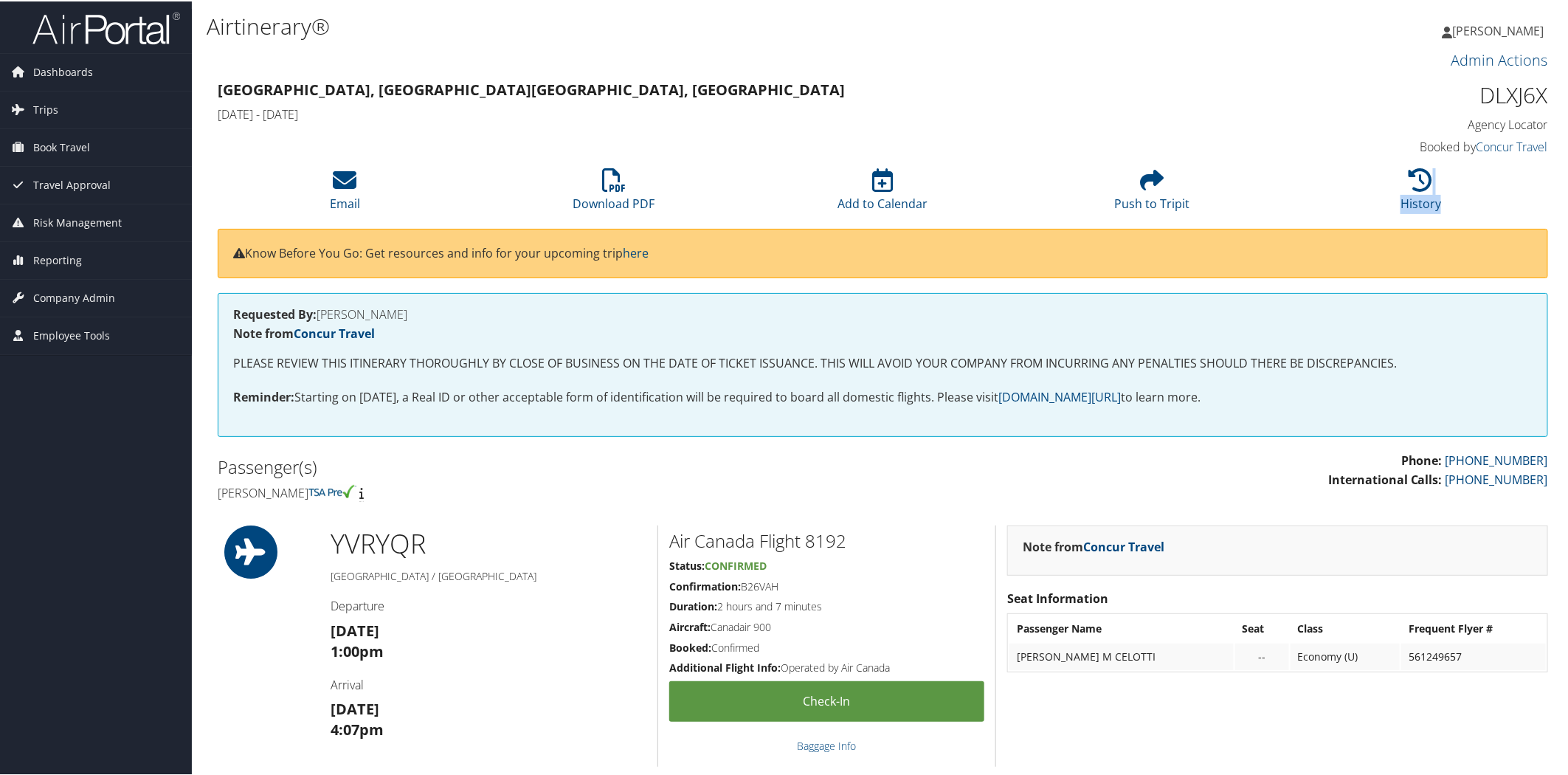
drag, startPoint x: 1565, startPoint y: 182, endPoint x: 1556, endPoint y: 207, distance: 26.6
click at [1556, 207] on div "Airtinerary® Valerie Buckler Valerie Buckler My Settings Travel Agency Contacts…" at bounding box center [882, 722] width 1382 height 1443
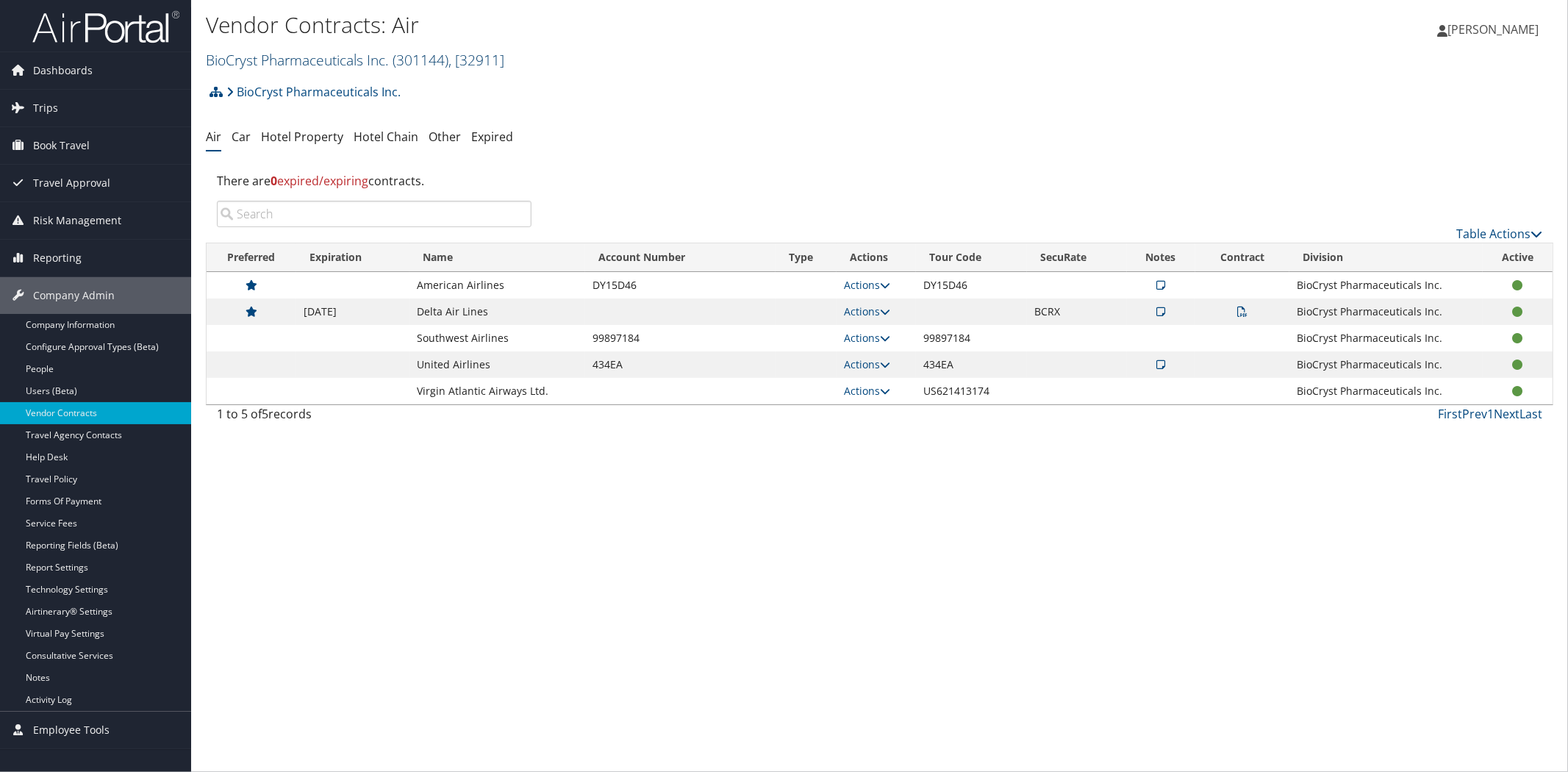
click at [319, 57] on link "BioCryst Pharmaceuticals Inc. ( 301144 ) , [ 32911 ]" at bounding box center [355, 60] width 298 height 20
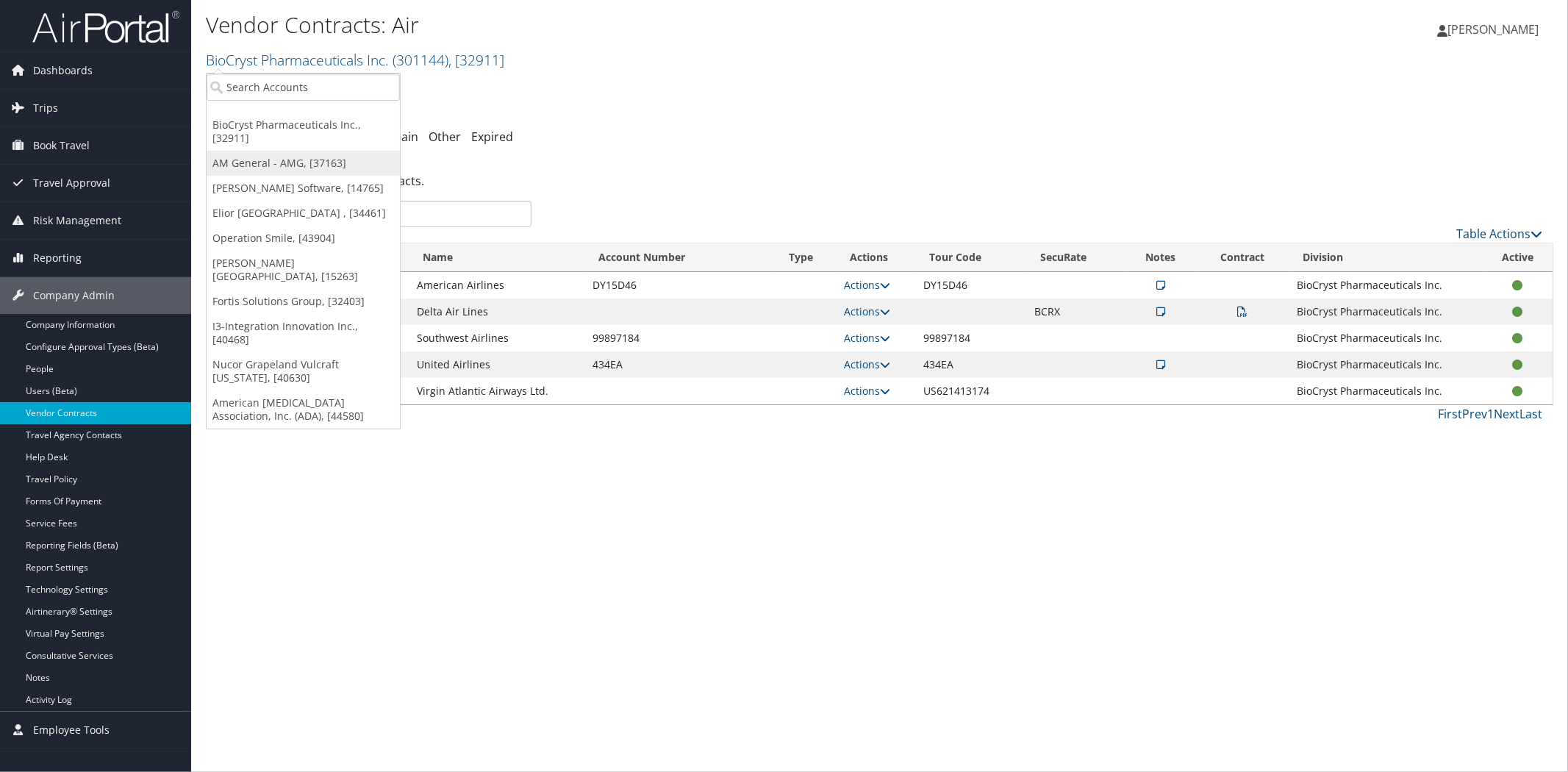
click at [287, 158] on link "AM General - AMG, [37163]" at bounding box center [303, 163] width 193 height 25
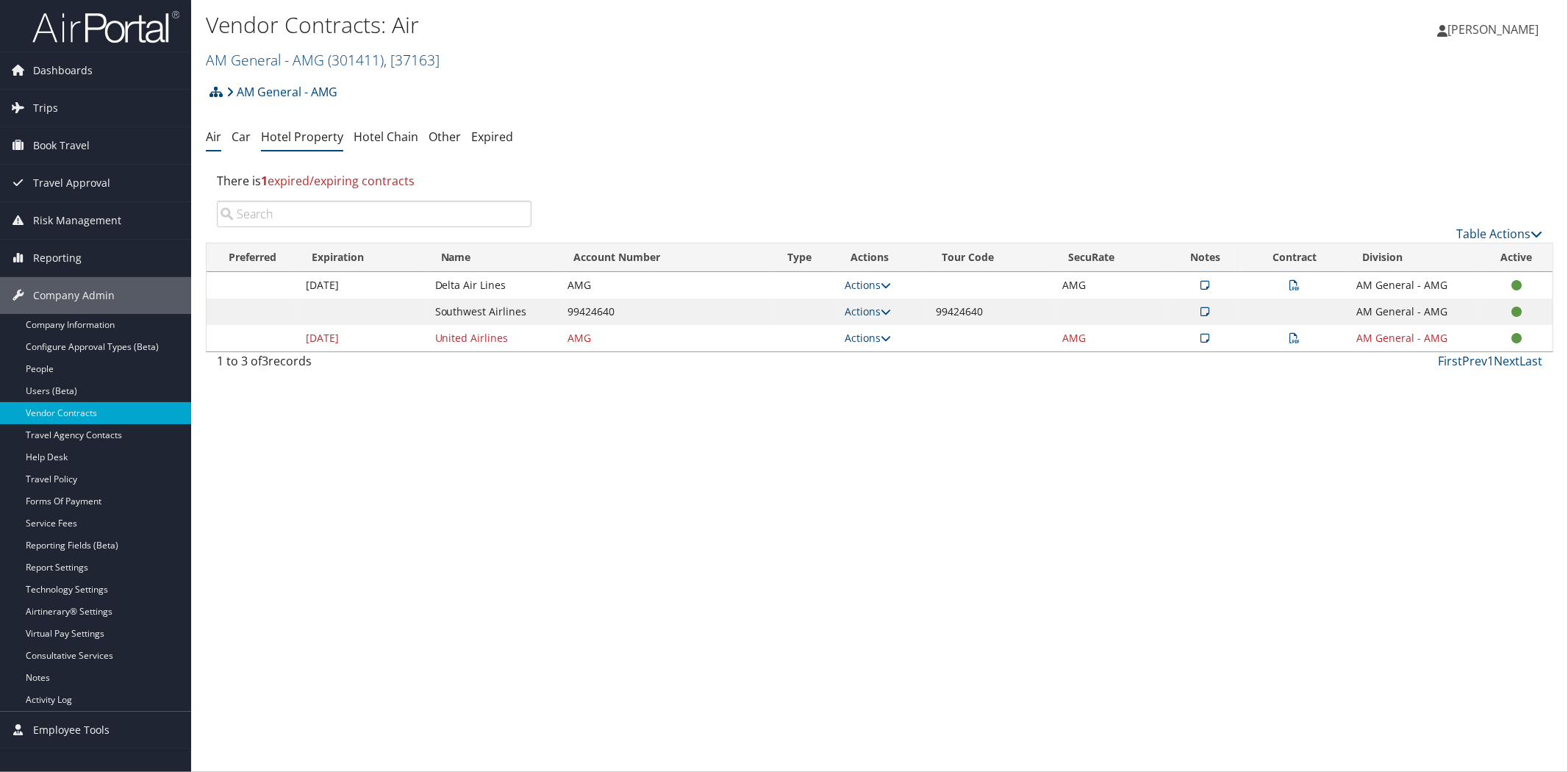
click at [319, 136] on link "Hotel Property" at bounding box center [302, 137] width 82 height 16
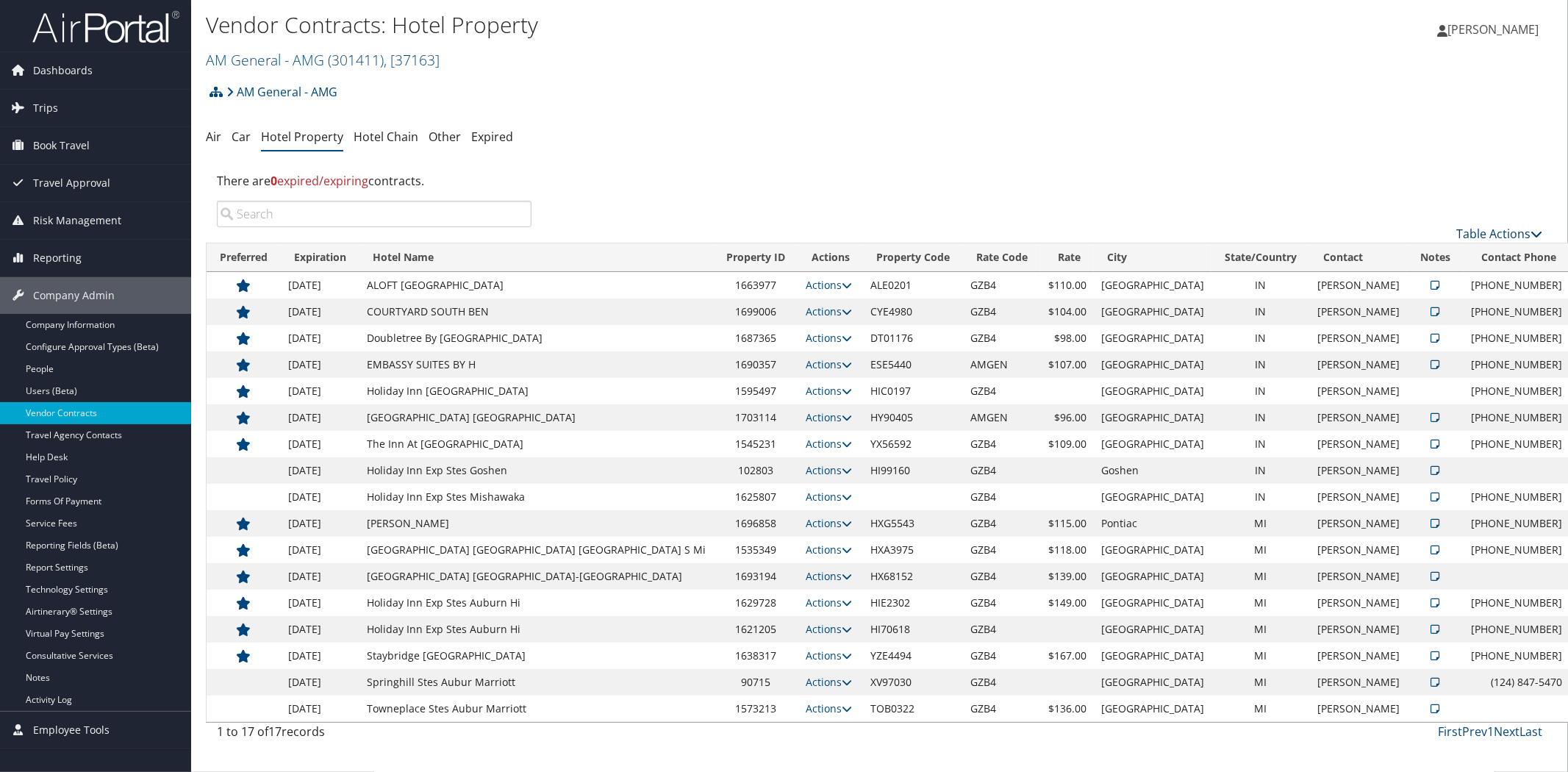
click at [1534, 231] on icon at bounding box center [1536, 234] width 11 height 11
click at [1368, 247] on link "Add New Contract" at bounding box center [1451, 257] width 193 height 25
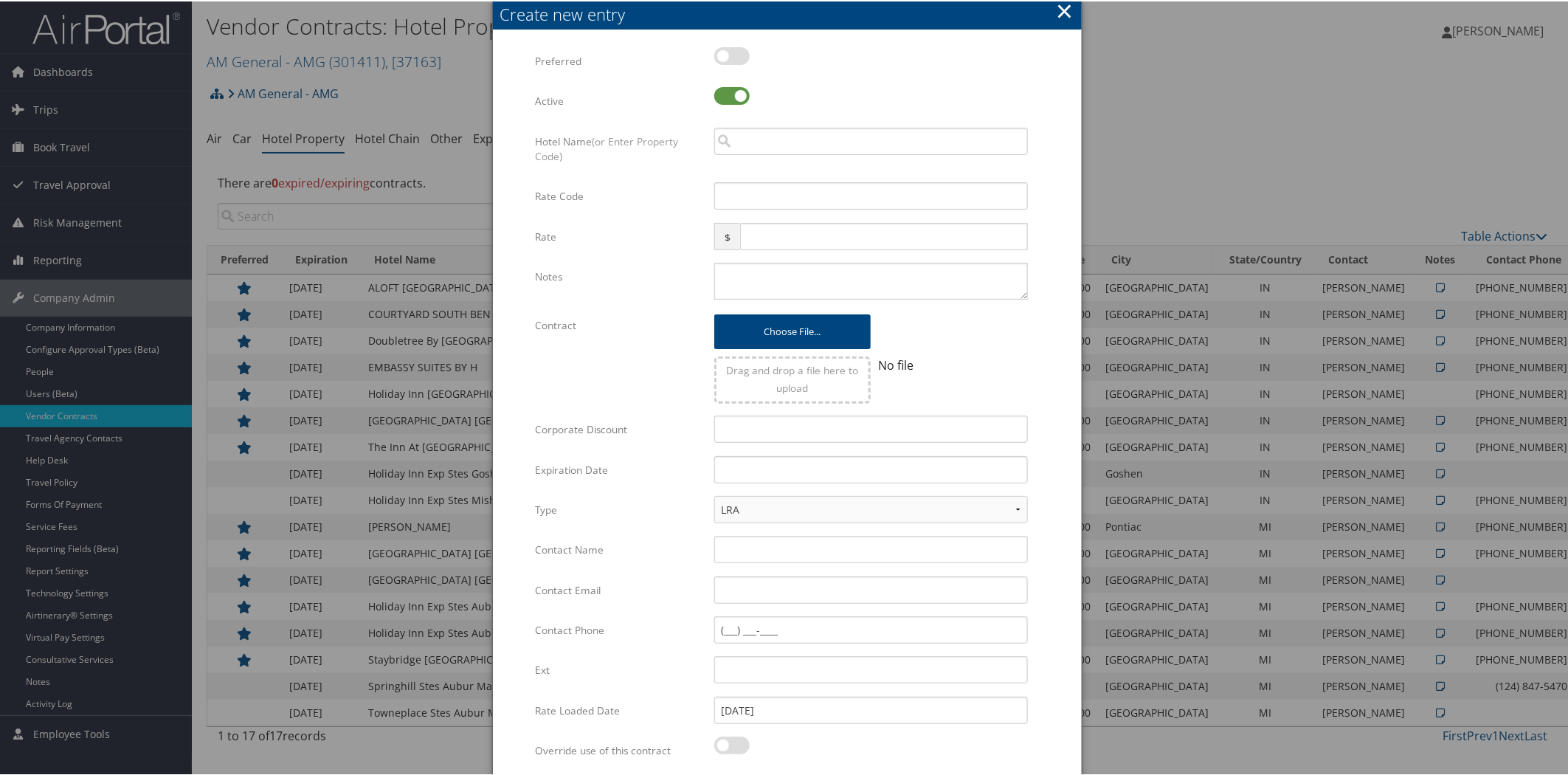
click at [715, 46] on div at bounding box center [871, 63] width 313 height 34
click at [715, 54] on label at bounding box center [732, 55] width 35 height 18
click at [722, 54] on input "checkbox" at bounding box center [727, 58] width 10 height 10
checkbox input "true"
click at [804, 142] on input "search" at bounding box center [871, 139] width 313 height 27
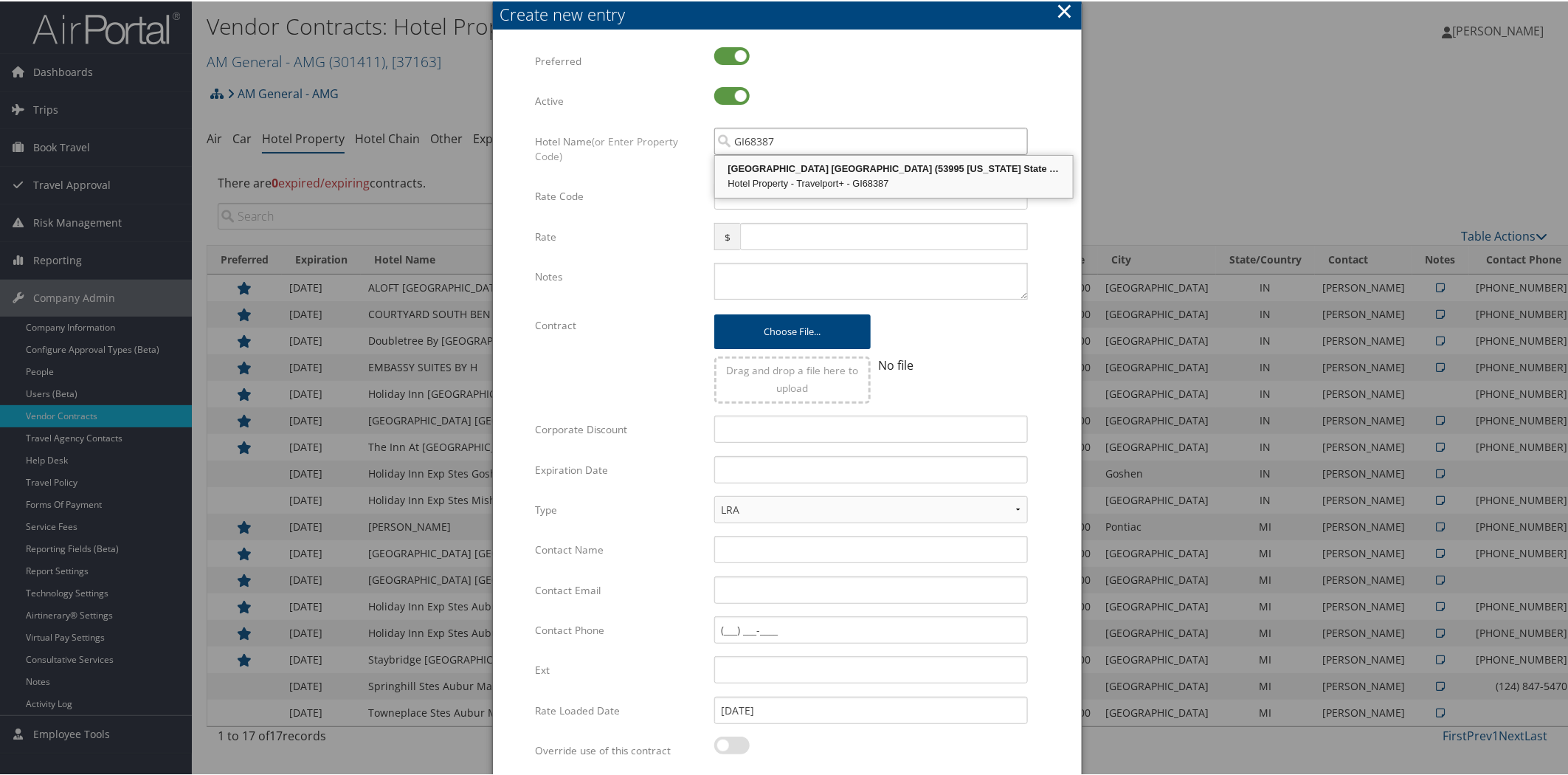
click at [793, 163] on div "Hilton Garden Inn South Bend (53995 Indiana State Route 9)" at bounding box center [894, 168] width 354 height 15
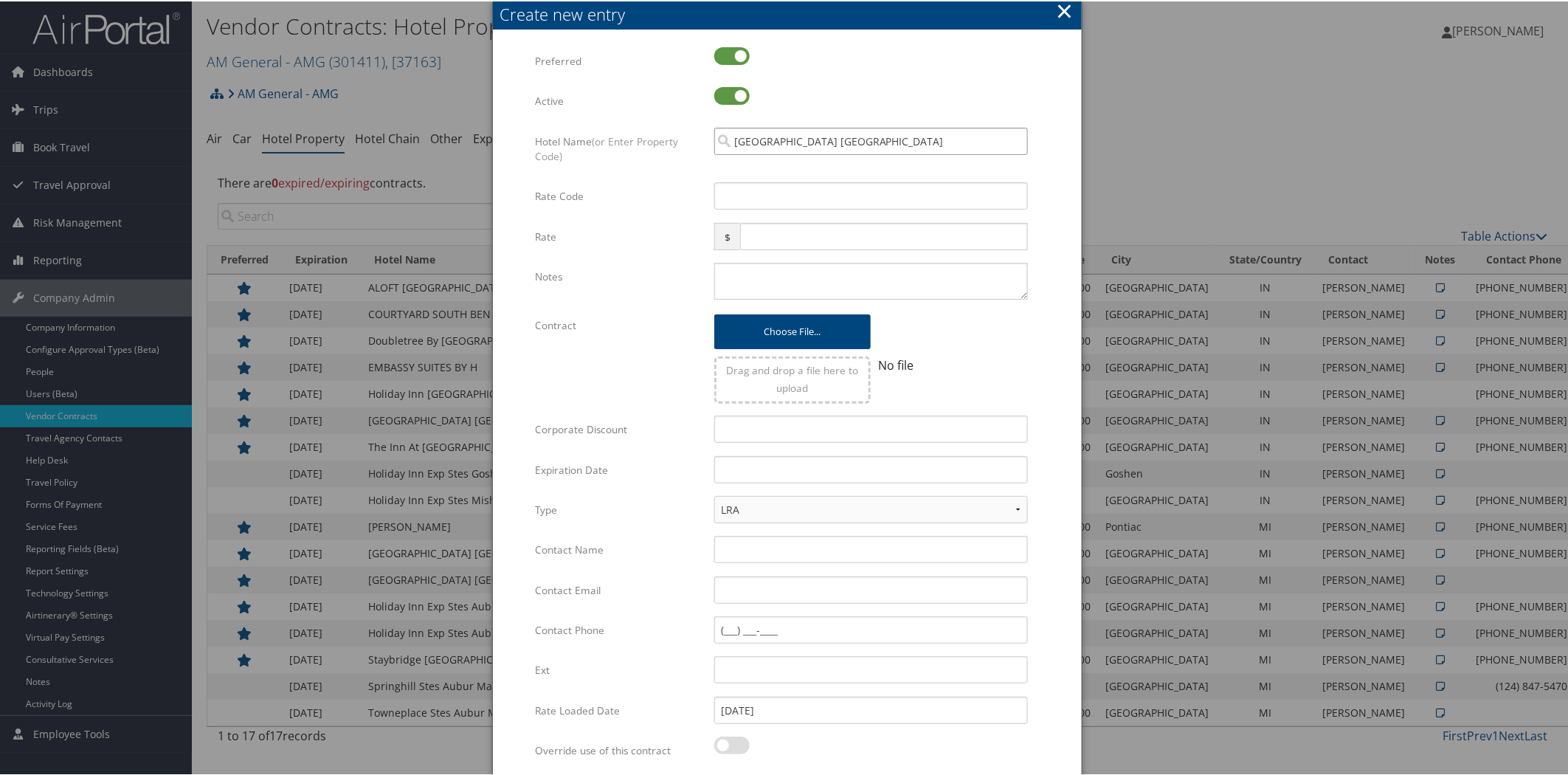
type input "Hilton Garden Inn South Bend"
click at [779, 189] on input "Rate Code" at bounding box center [871, 194] width 313 height 27
drag, startPoint x: 753, startPoint y: 9, endPoint x: 858, endPoint y: 16, distance: 105.2
click at [858, 16] on div "Create new entry" at bounding box center [790, 13] width 581 height 23
click at [847, 195] on input "Rate Code" at bounding box center [871, 194] width 313 height 27
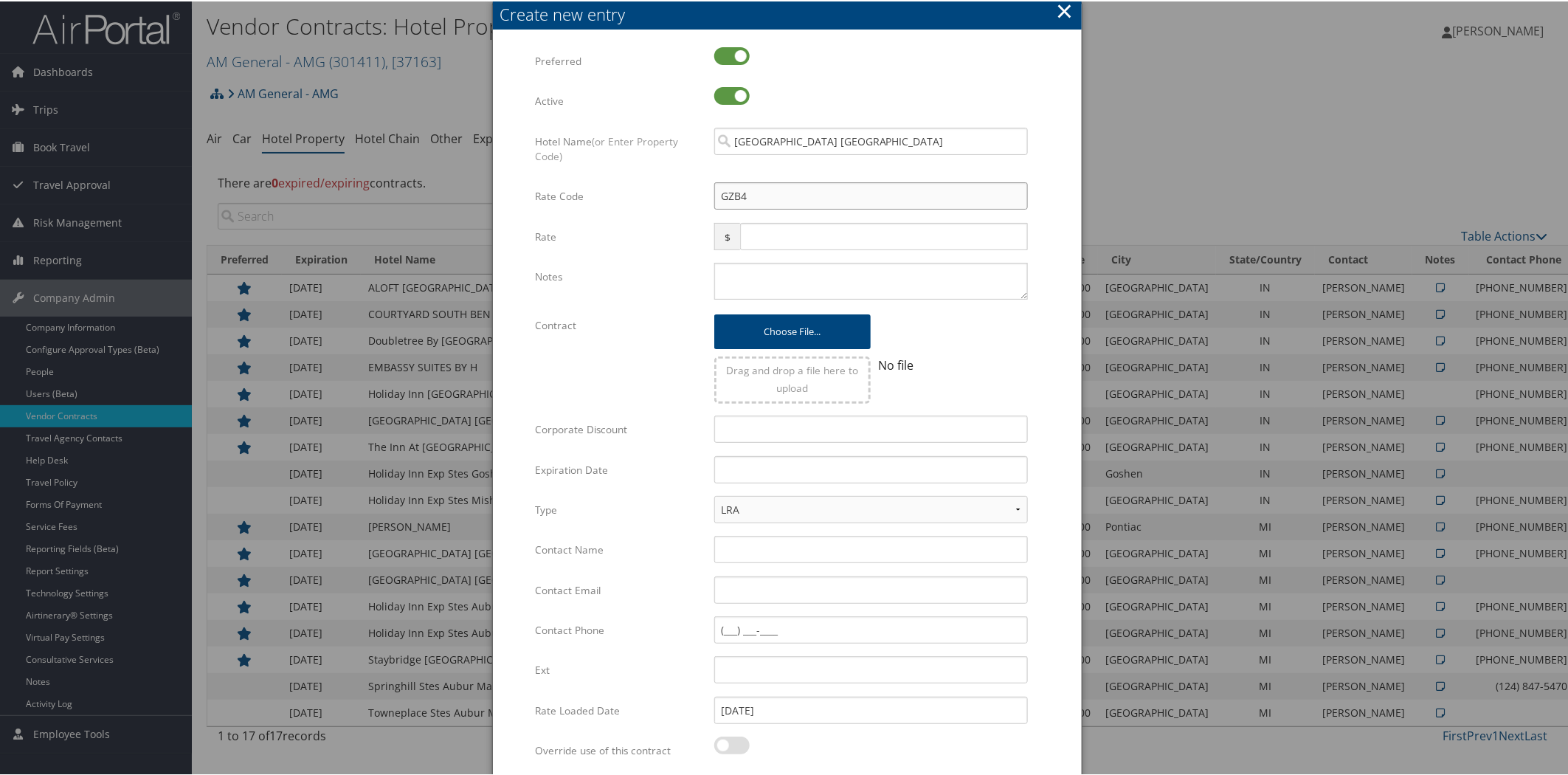
type input "GZB4"
click at [805, 244] on input "text" at bounding box center [883, 234] width 287 height 27
type input "109.00"
click at [786, 263] on textarea "Notes" at bounding box center [871, 280] width 313 height 37
type textarea "Black out dates: October 9, 10, 11, 16, 17, 18 November 7, 8, 21. 22"
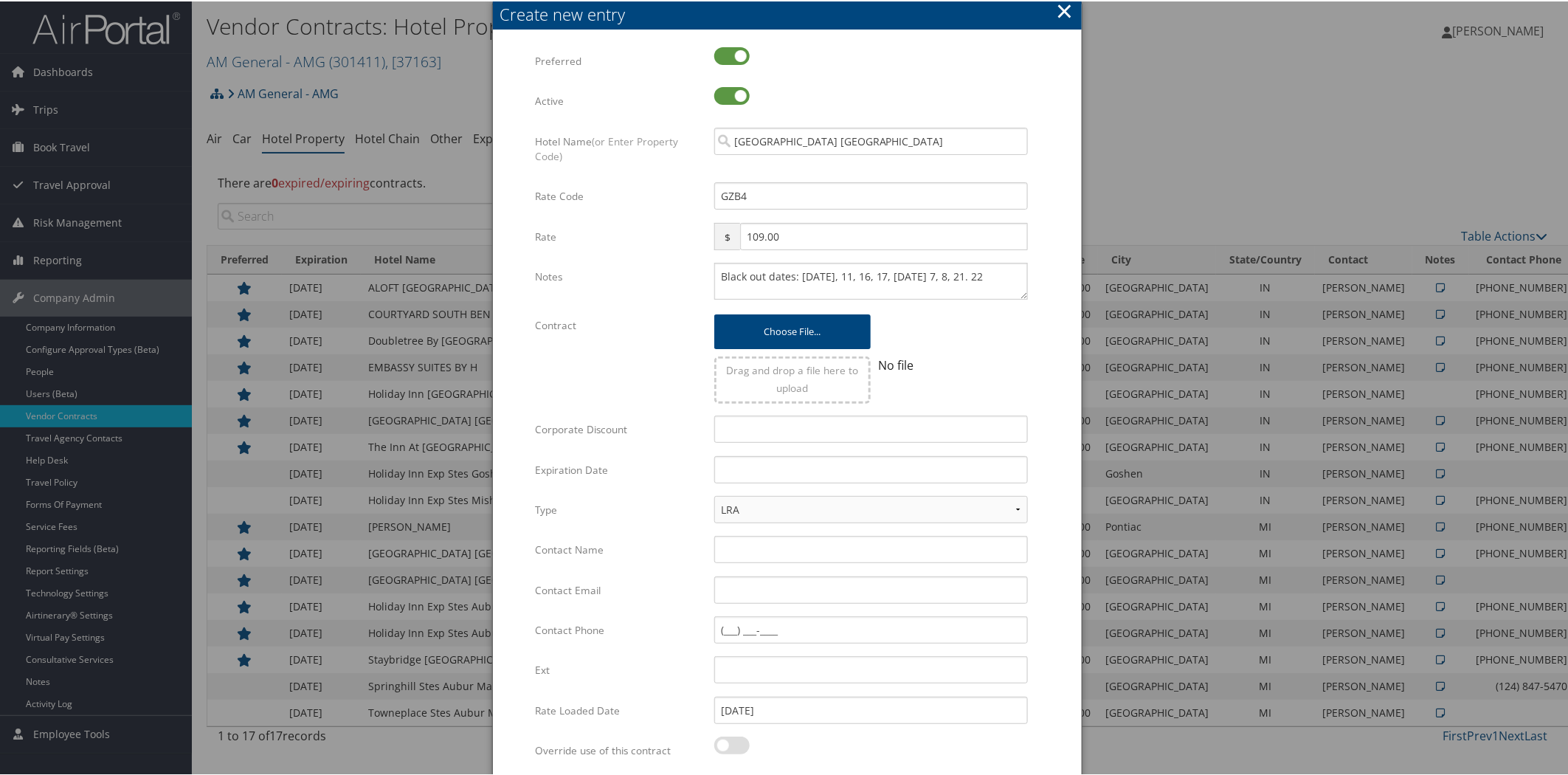
click at [780, 327] on input "file" at bounding box center [793, 323] width 156 height 21
type input "C:\fakepath\AM General LNR 2025_HGI SBN 2025.pdf"
click at [777, 471] on input "text" at bounding box center [871, 468] width 313 height 27
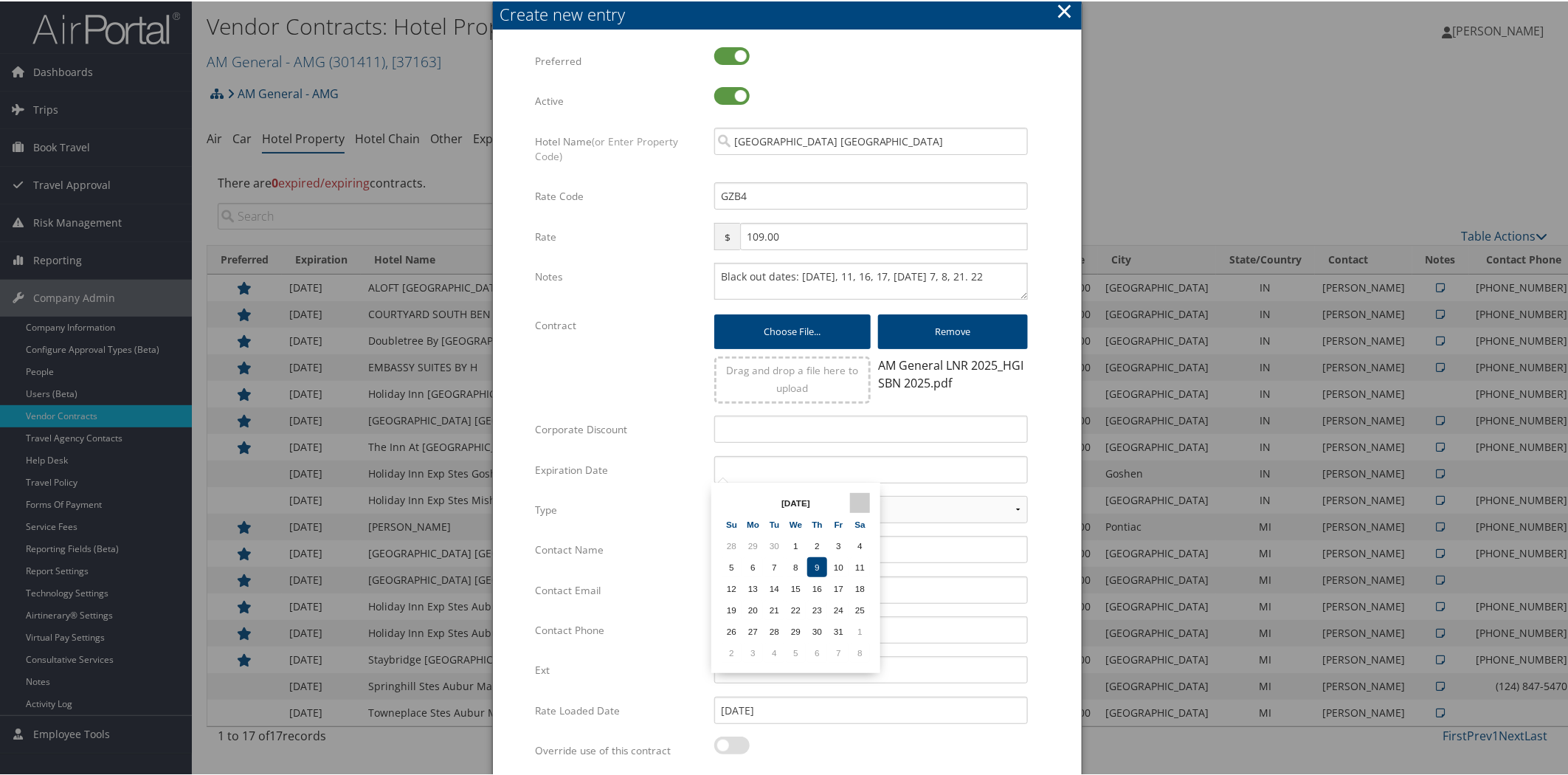
click at [852, 497] on th at bounding box center [860, 502] width 20 height 20
click at [792, 624] on td "31" at bounding box center [796, 630] width 20 height 20
type input "[DATE]"
click at [750, 505] on select "LRA NLRA" at bounding box center [871, 508] width 313 height 27
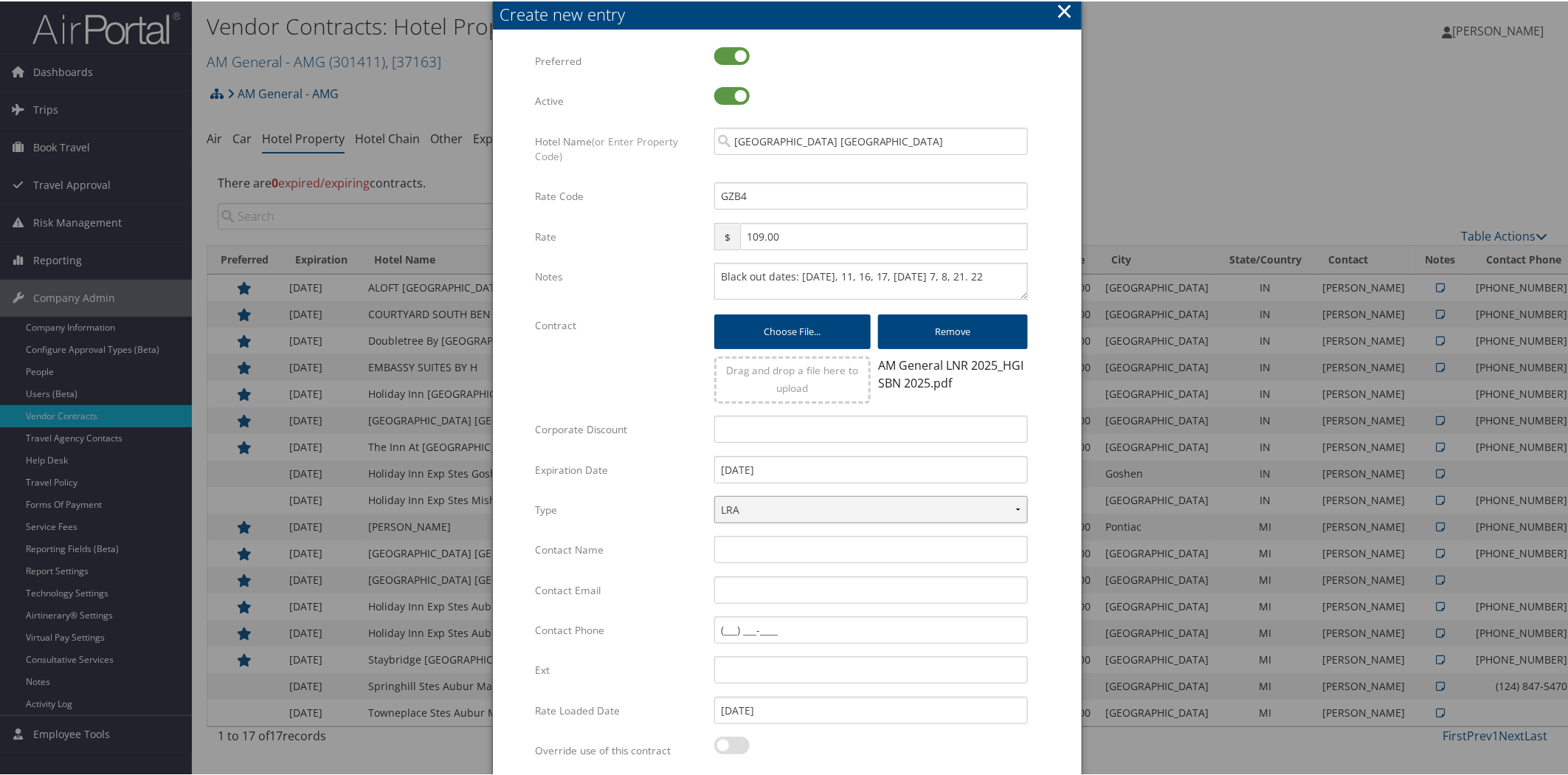
select select "NLRA"
click at [715, 494] on select "LRA NLRA" at bounding box center [871, 508] width 313 height 27
click at [740, 549] on input "Contact Name" at bounding box center [871, 548] width 313 height 27
paste input "Bryce Jolly"
type input "Bryce Jolly"
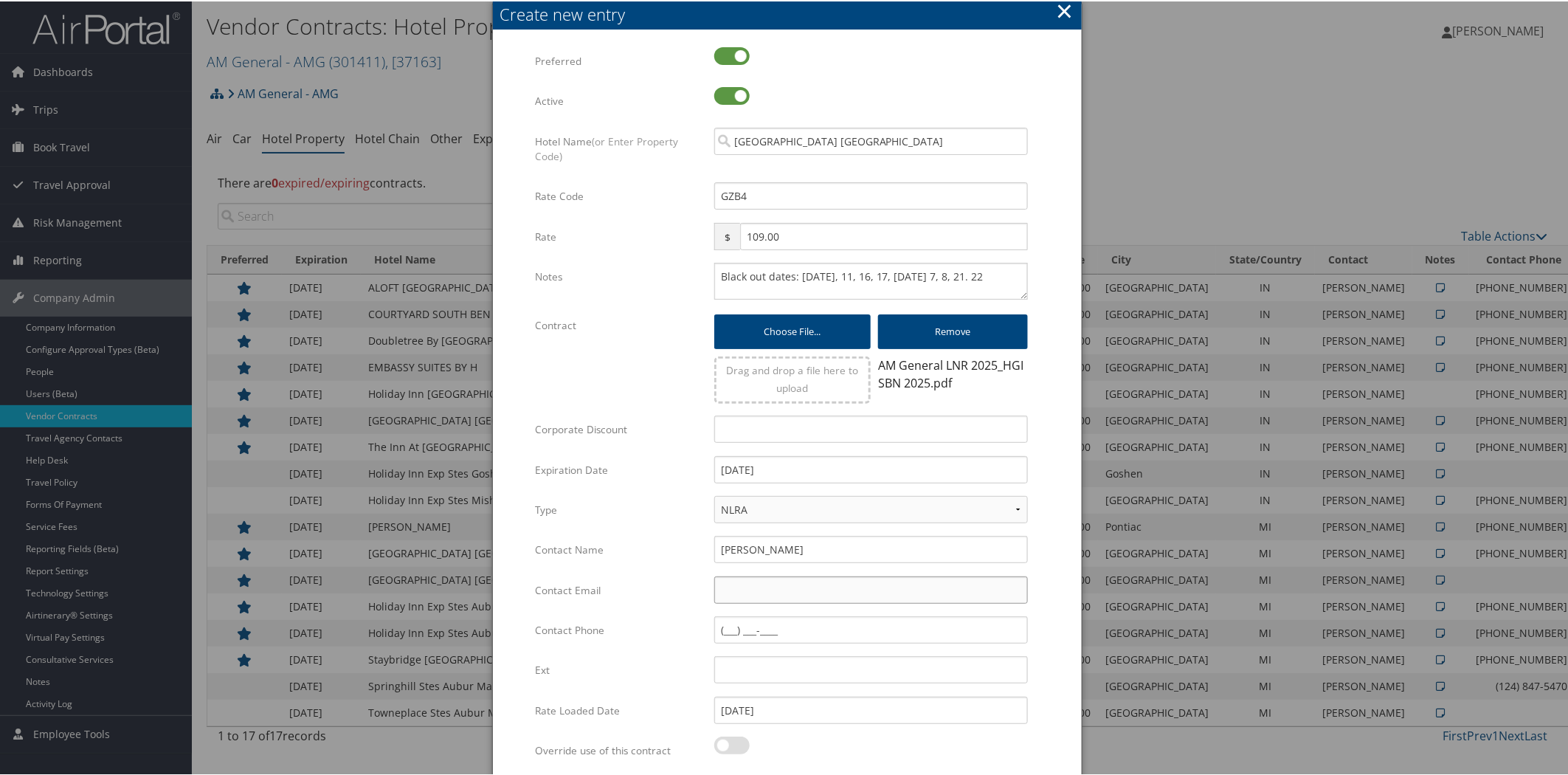
click at [767, 586] on input "Contact Email" at bounding box center [871, 588] width 313 height 27
paste input "bryce.jolly@hilton.com"
type input "bryce.jolly@hilton.com"
click at [982, 626] on input "Contact Phone" at bounding box center [871, 628] width 313 height 27
paste input "(574) 323-2461"
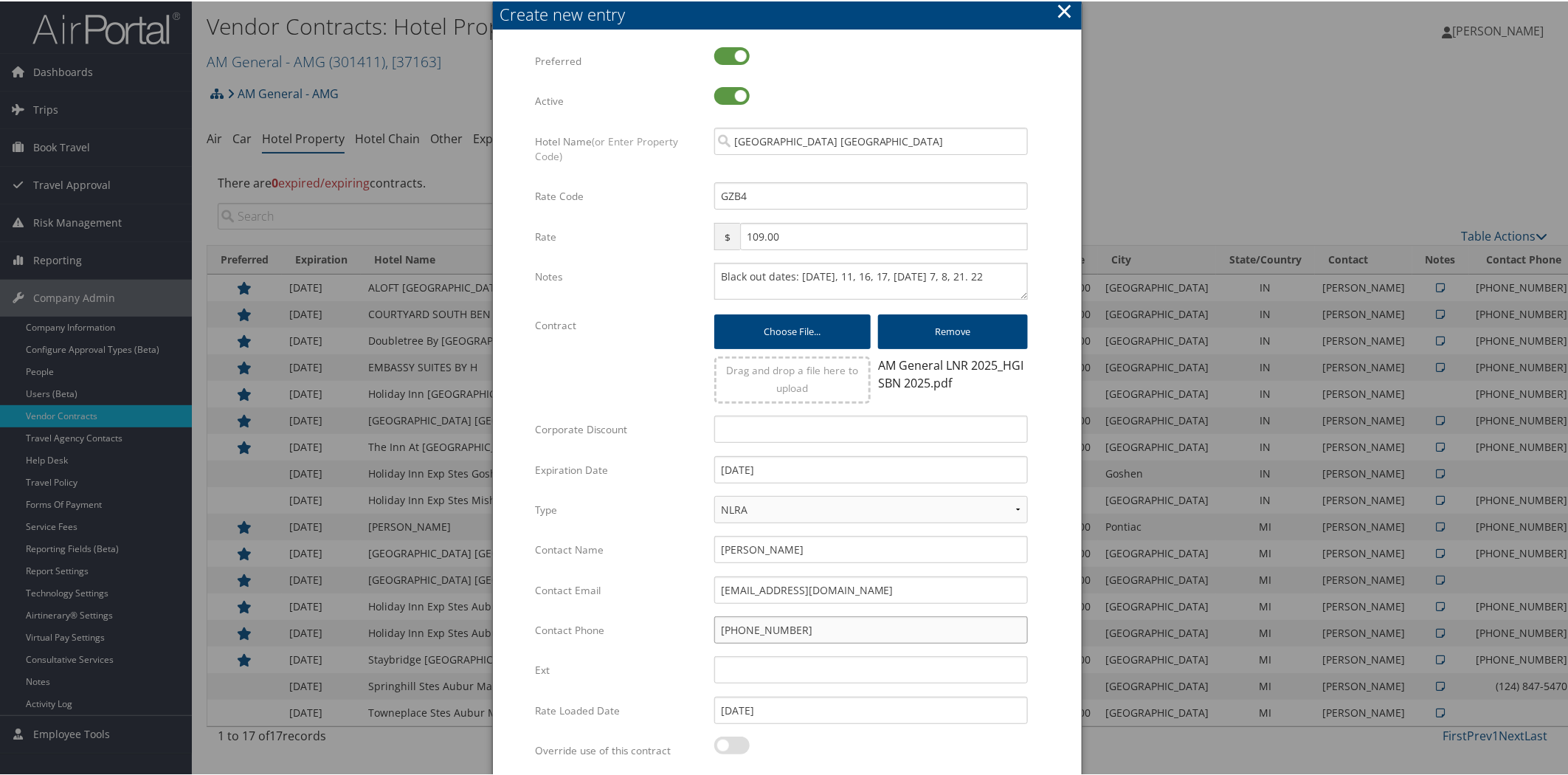
scroll to position [129, 0]
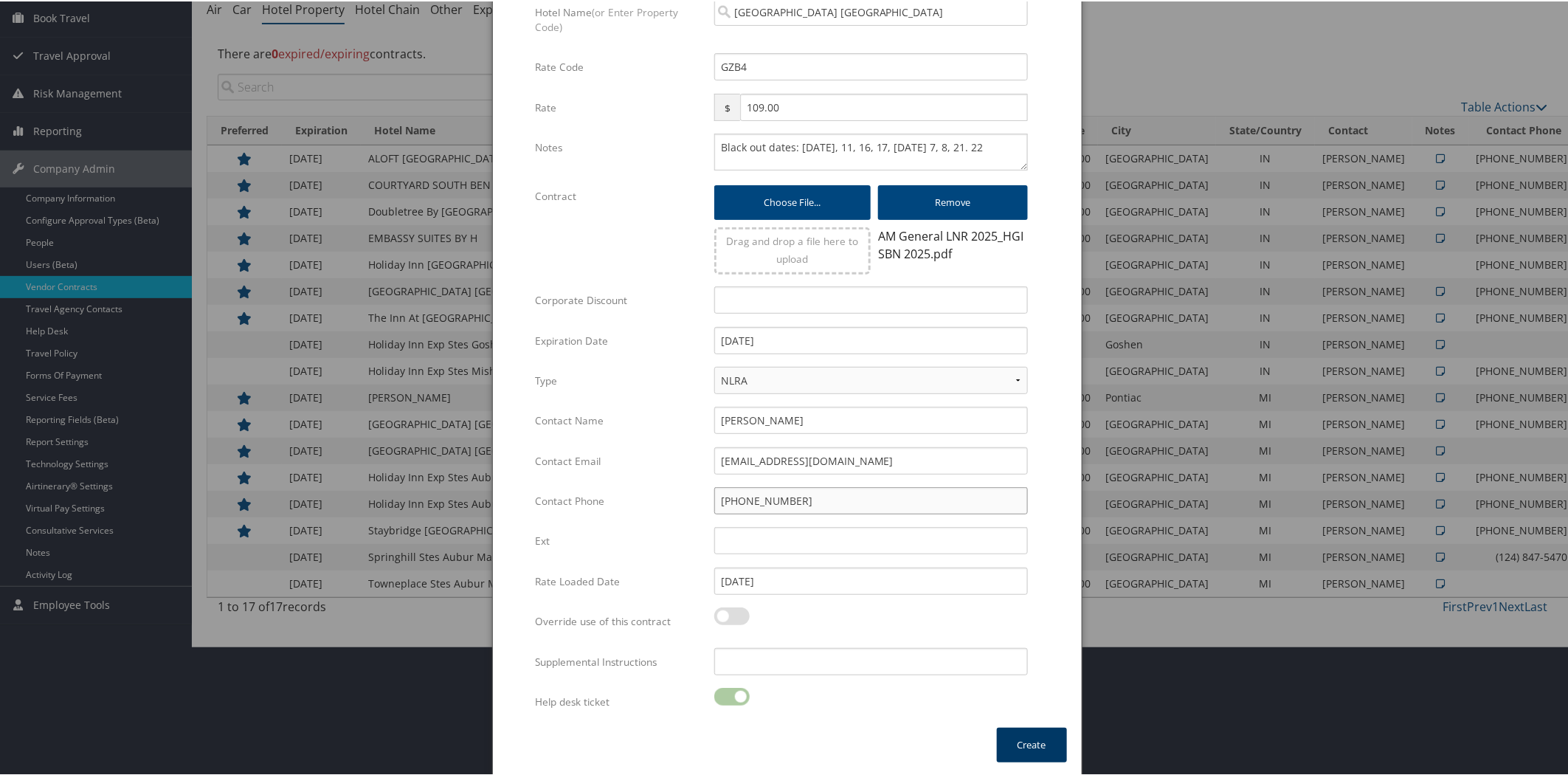
type input "(574) 323-2461"
click at [1013, 729] on button "Create" at bounding box center [1031, 744] width 70 height 35
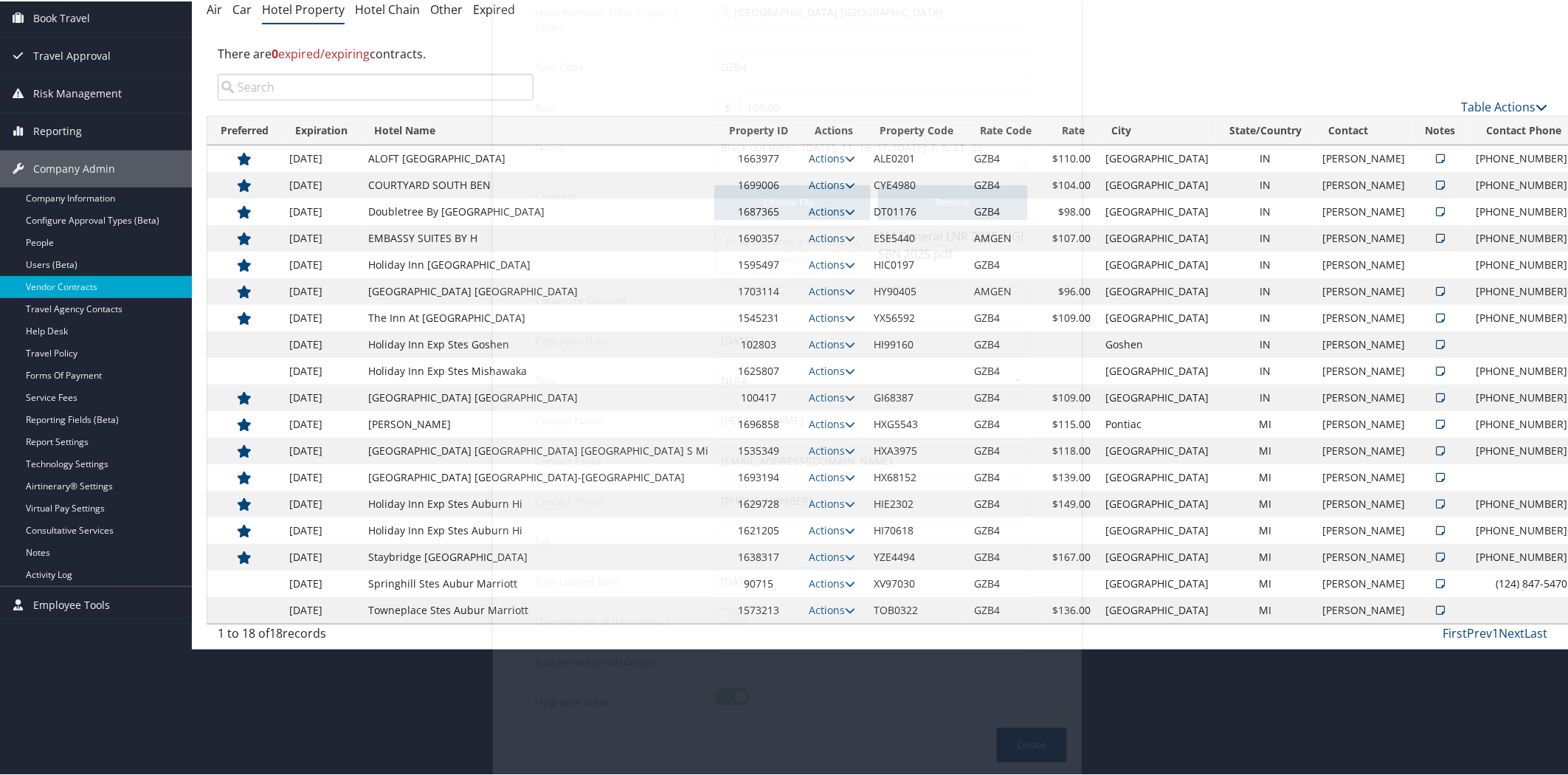
scroll to position [3, 0]
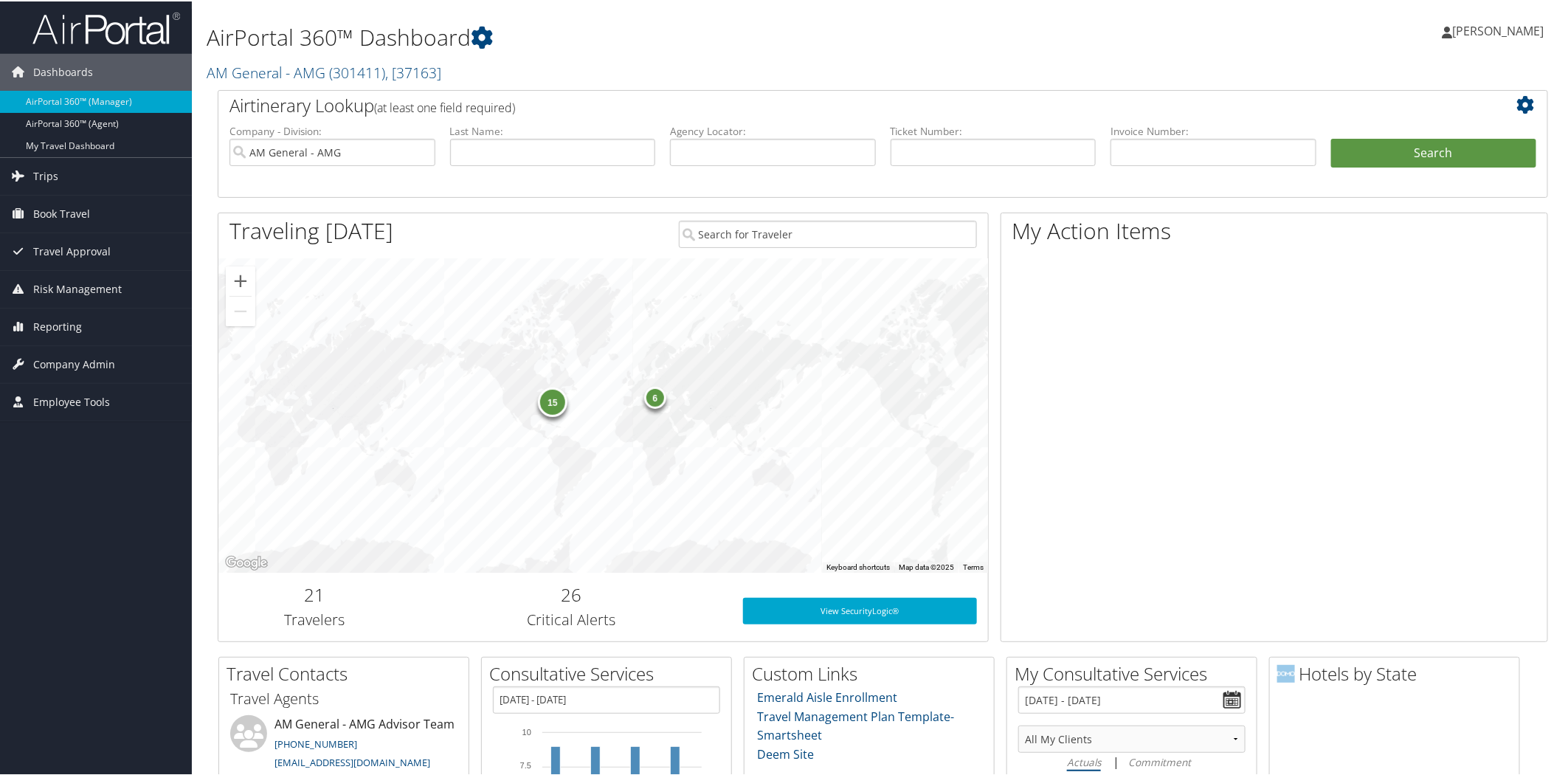
click at [1502, 26] on span "[PERSON_NAME]" at bounding box center [1498, 30] width 91 height 16
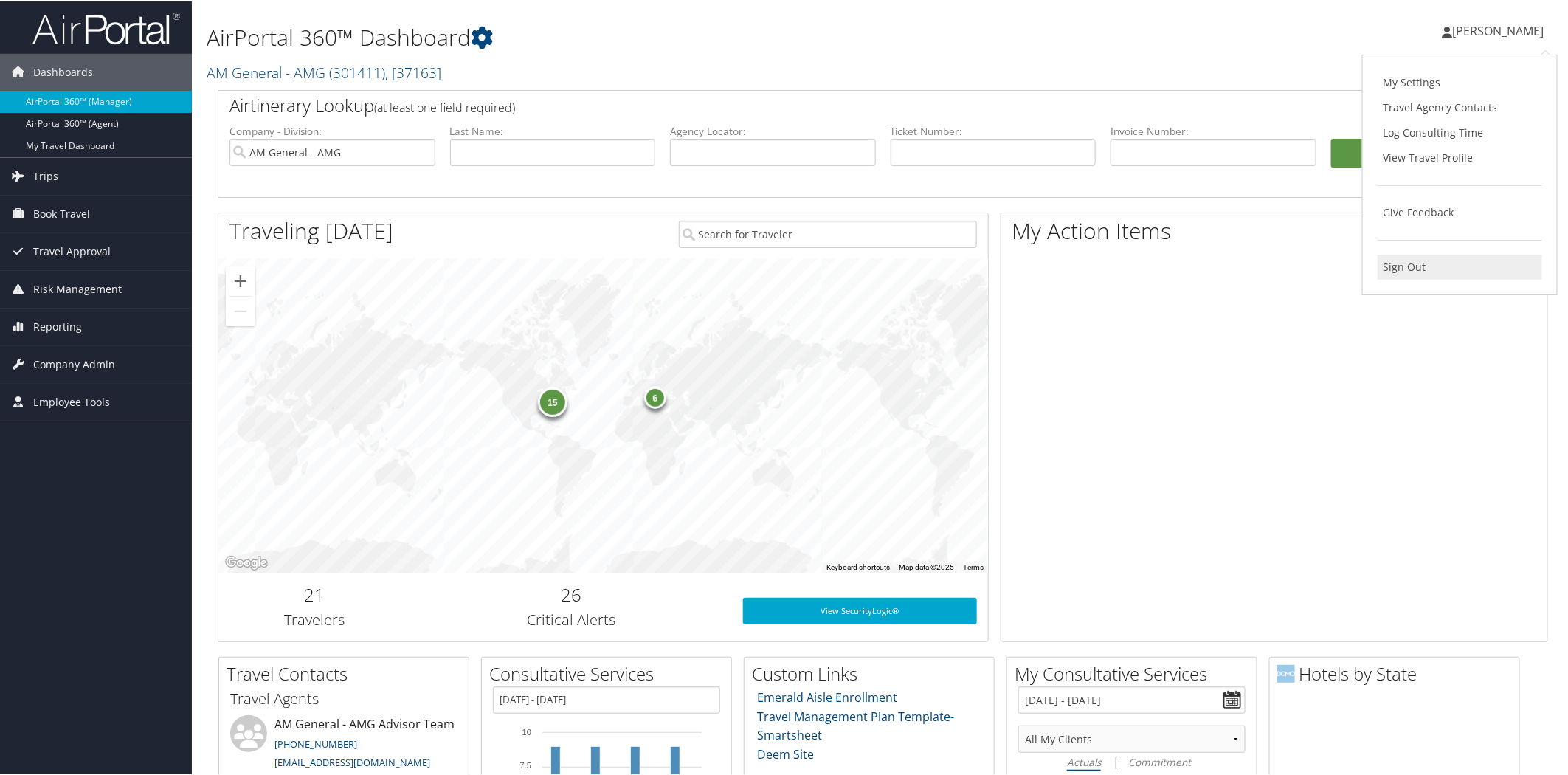
click at [1409, 262] on link "Sign Out" at bounding box center [1459, 266] width 164 height 26
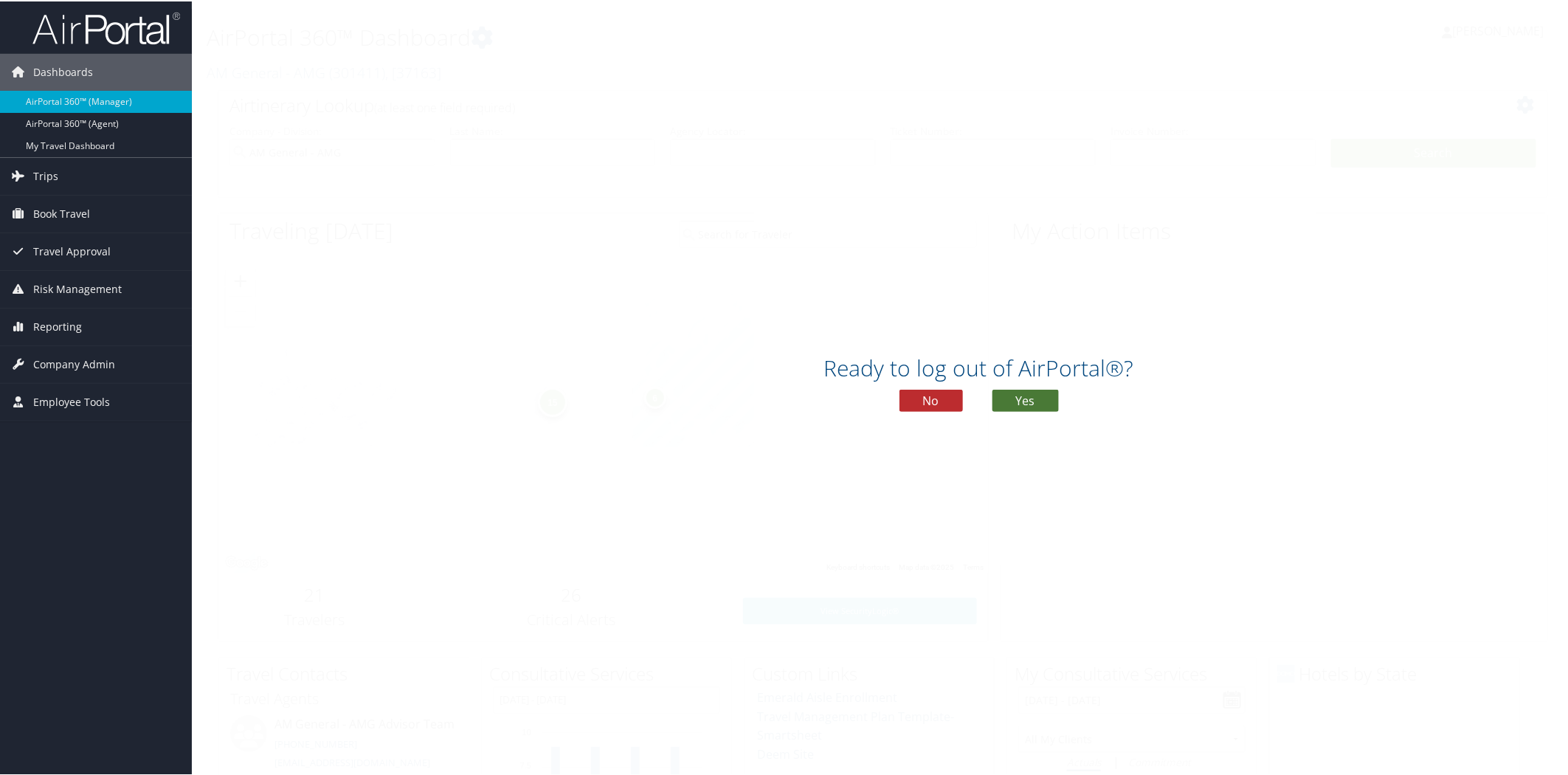
click at [1044, 389] on button "Yes" at bounding box center [1025, 399] width 67 height 22
